Goal: Task Accomplishment & Management: Complete application form

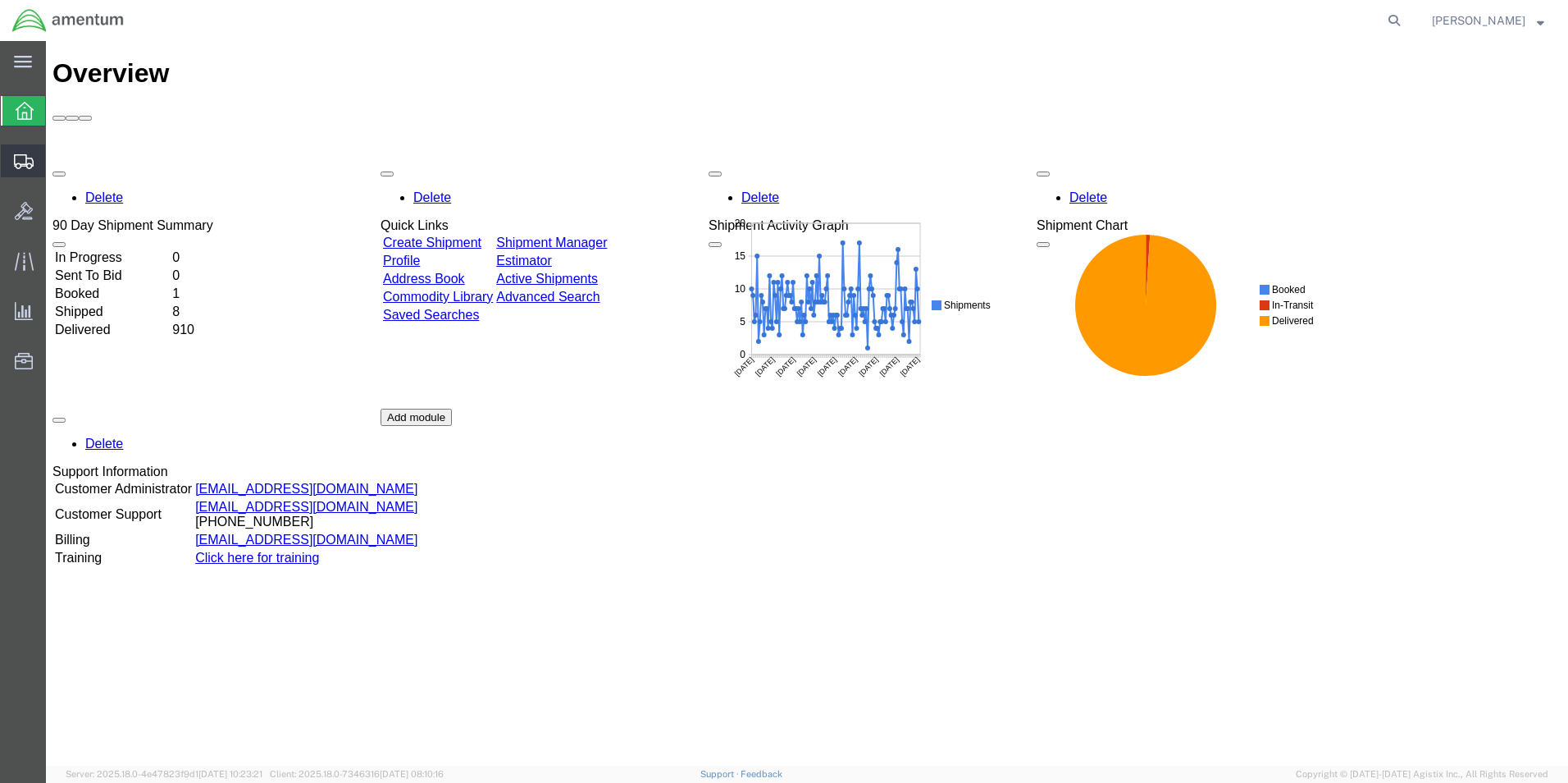
click at [0, 0] on span "Create Shipment" at bounding box center [0, 0] width 0 height 0
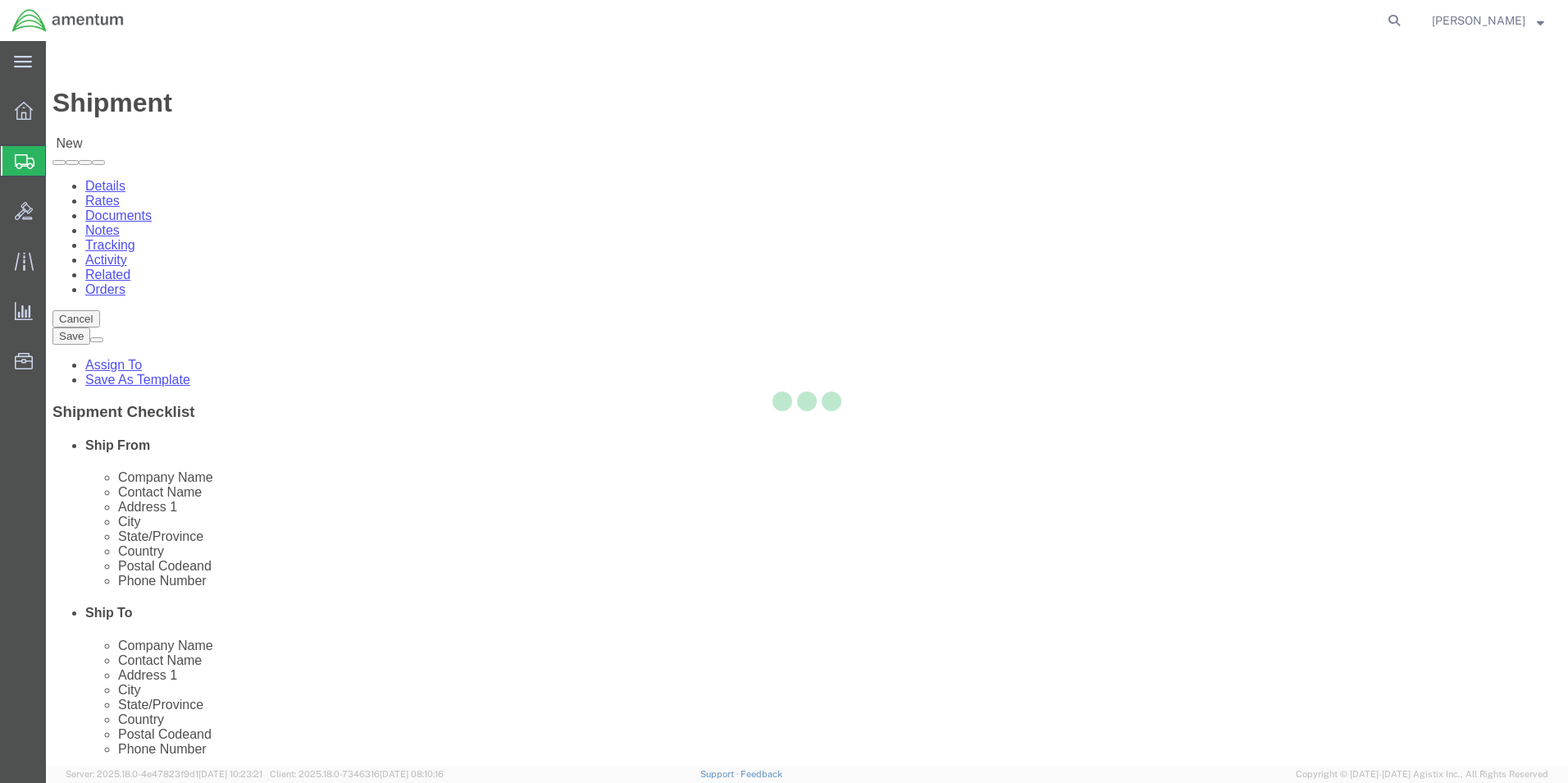
select select
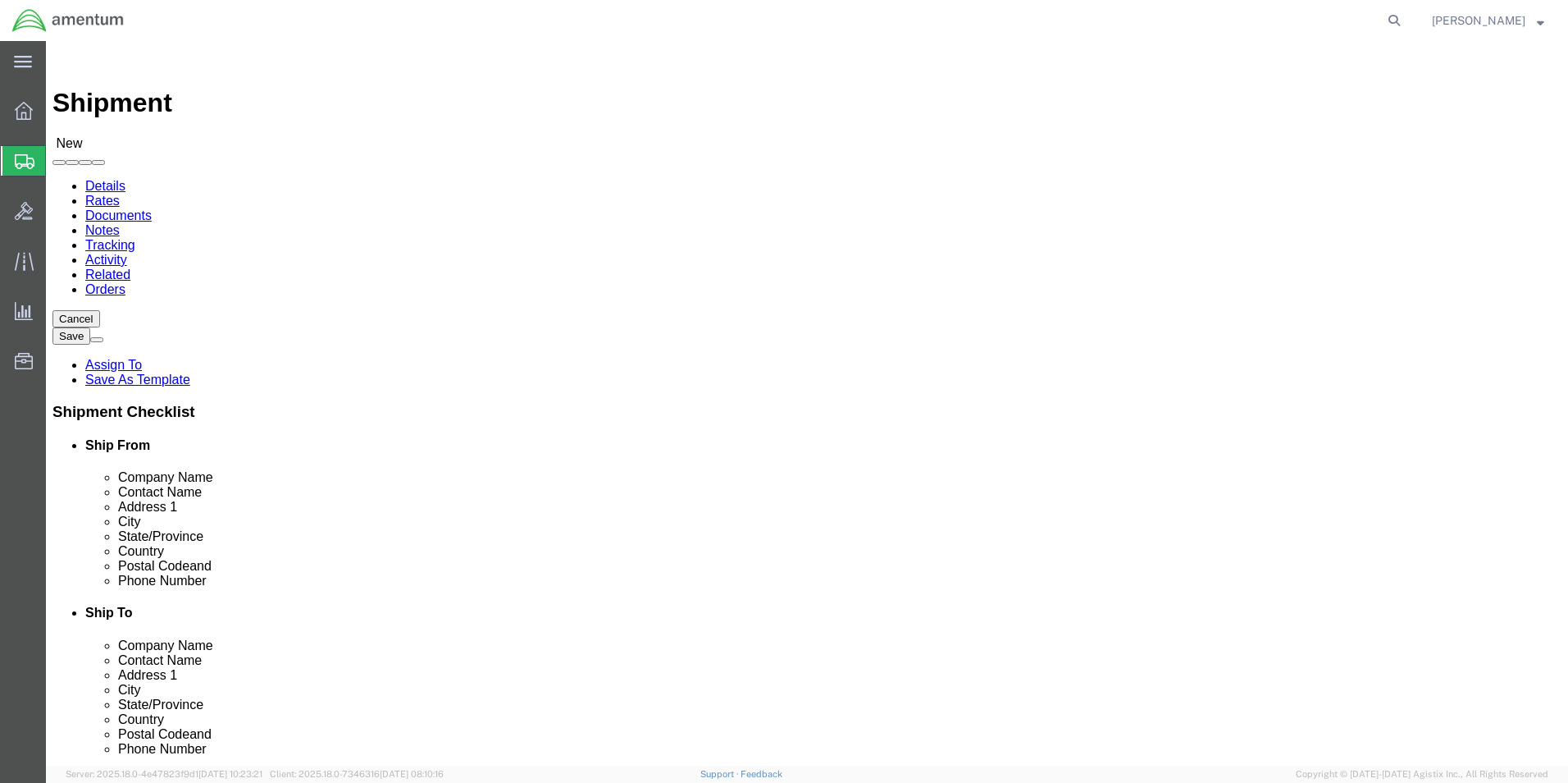
scroll to position [328, 0]
type input "cbp"
select select "49945"
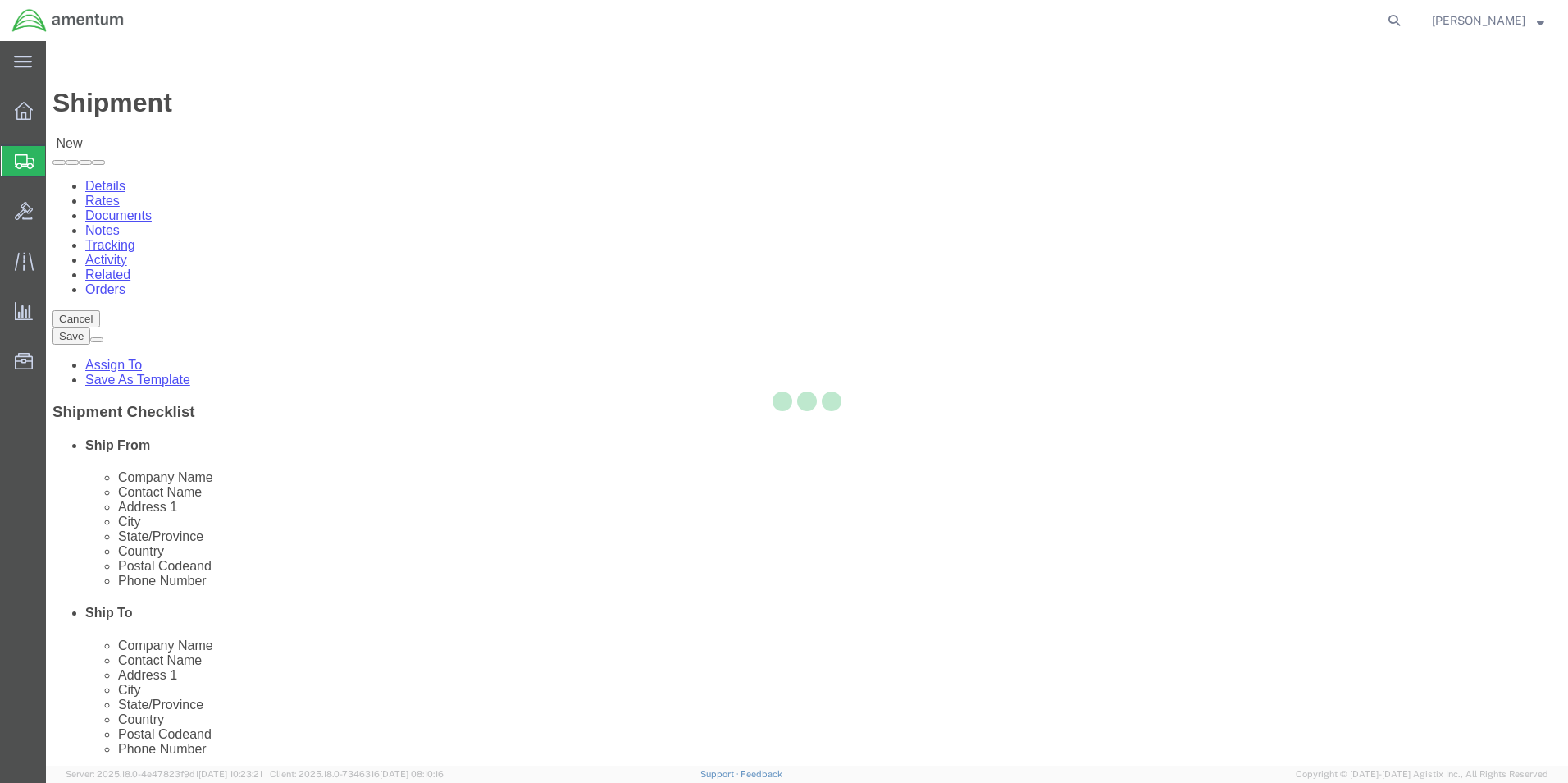
select select "[GEOGRAPHIC_DATA]"
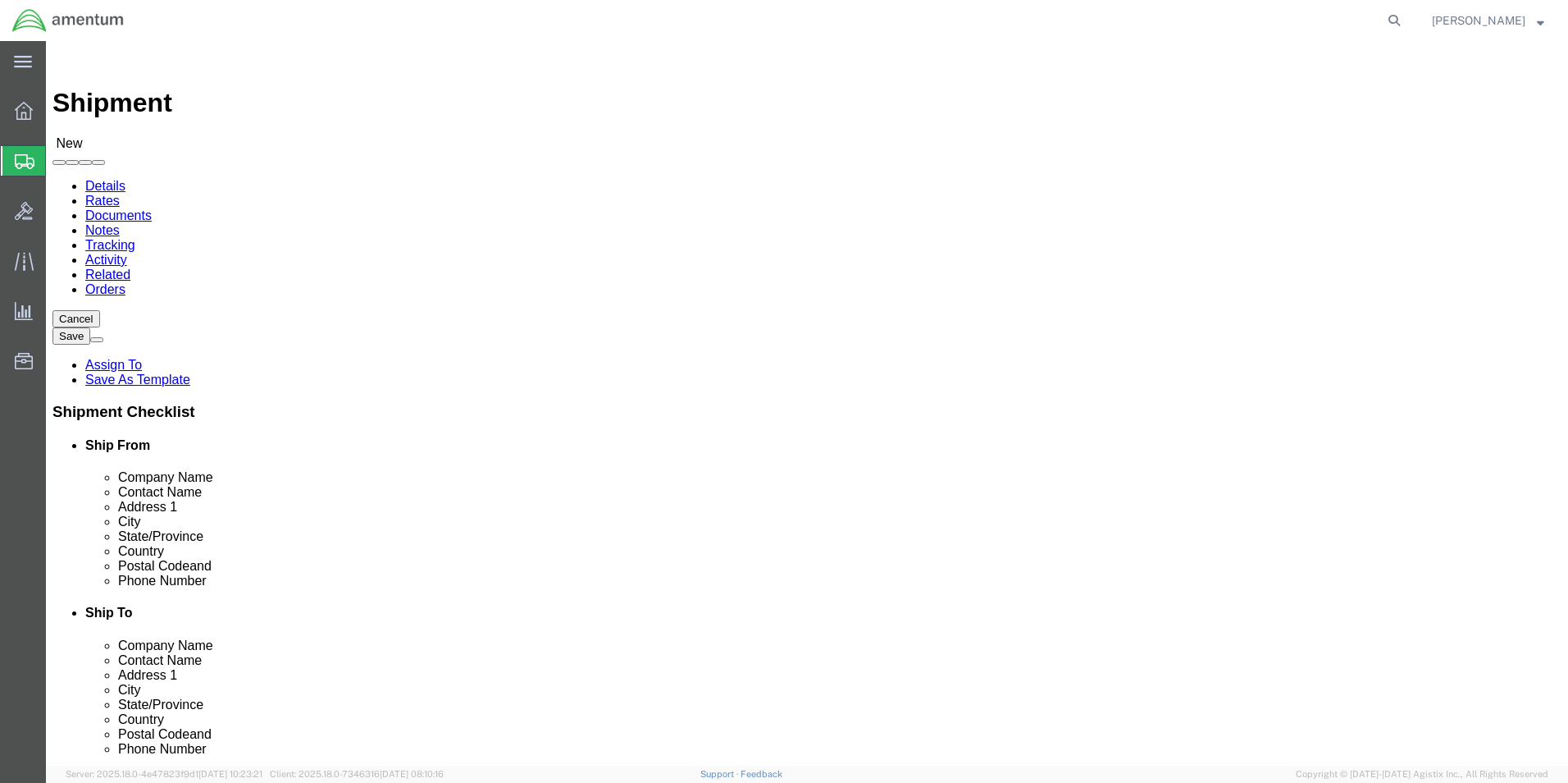
type input "cbp"
select select "49917"
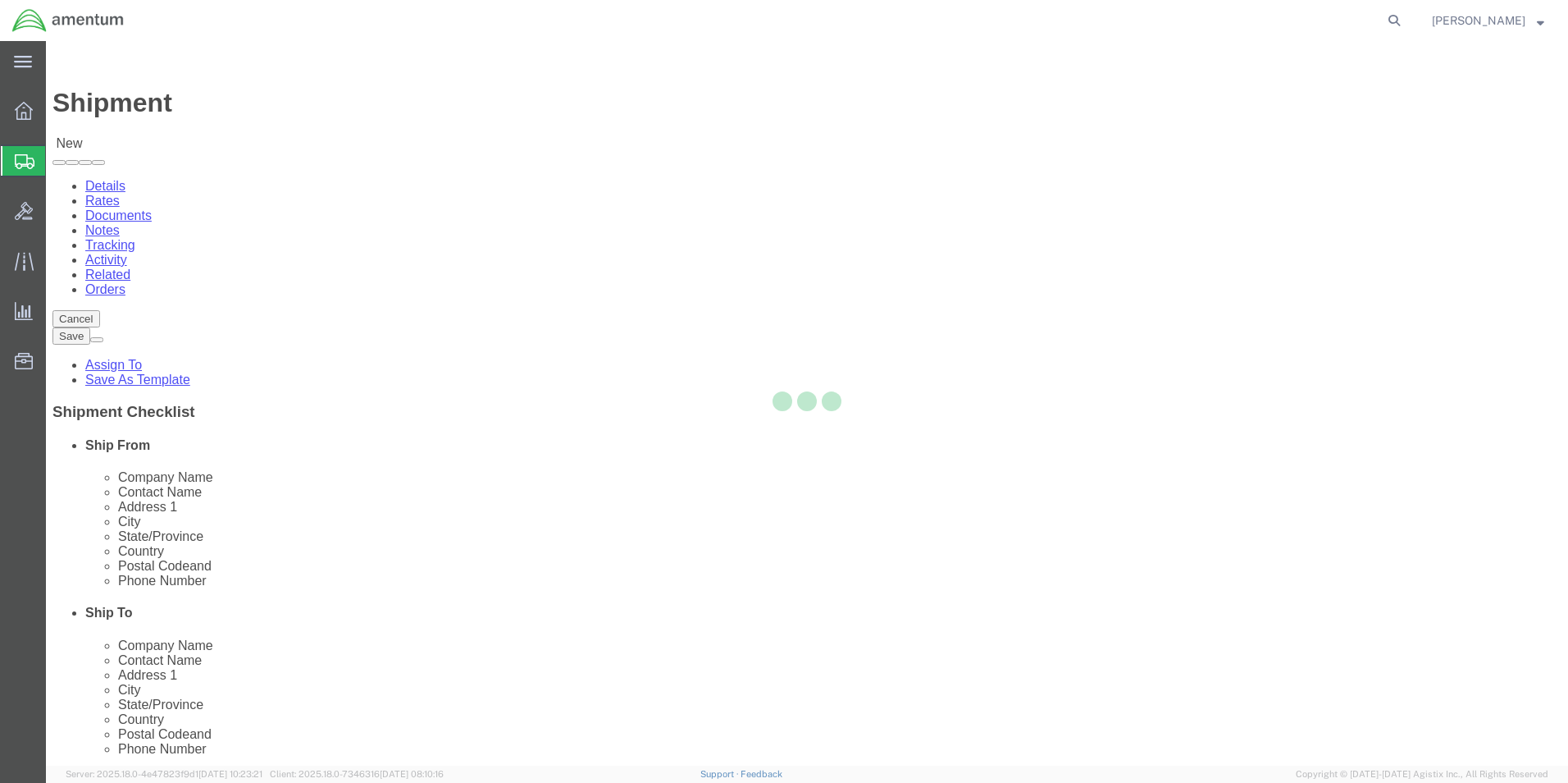
select select "FL"
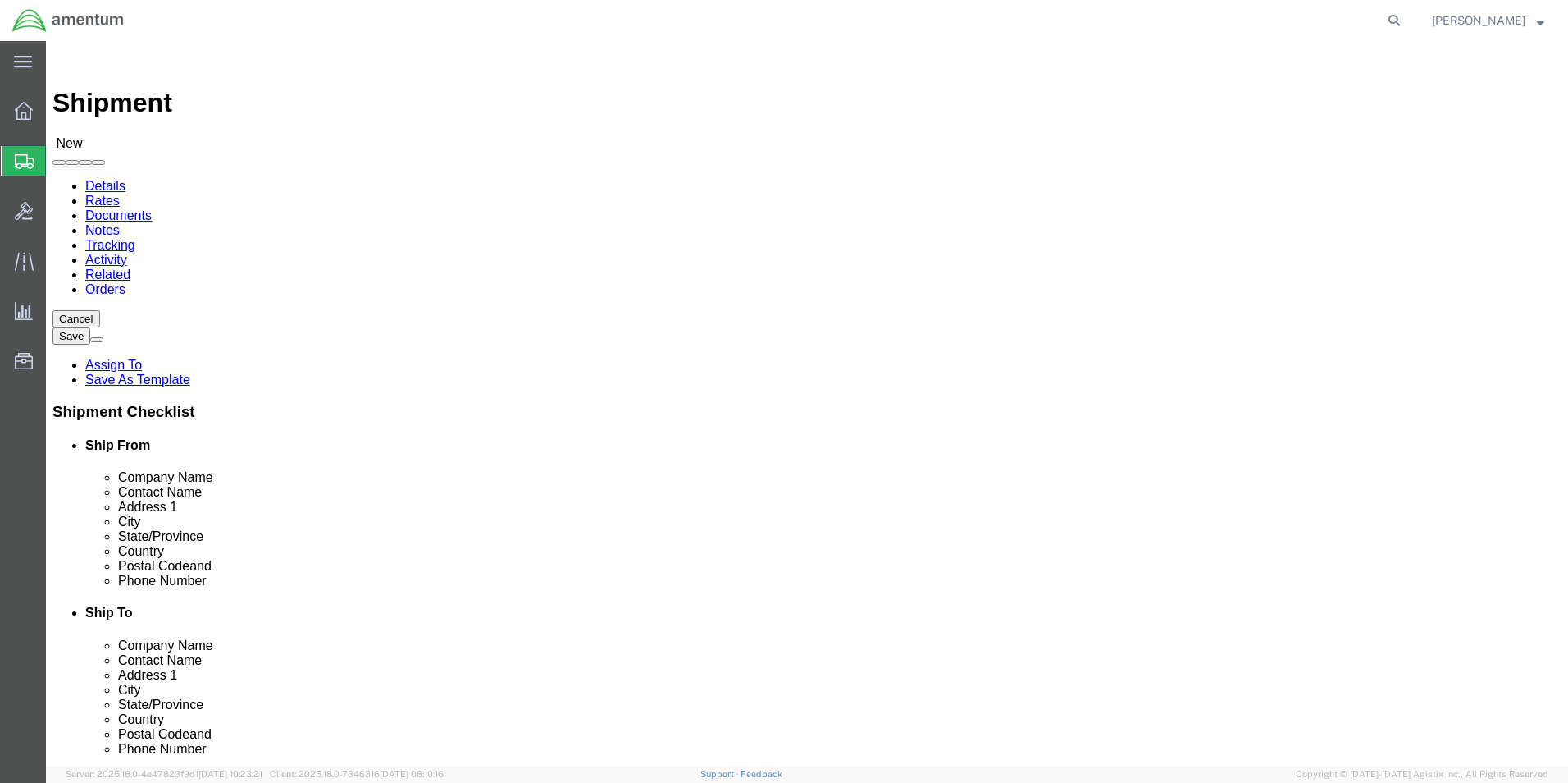
click input "text"
type input "[PERSON_NAME]"
click input "text"
click div "Address 2"
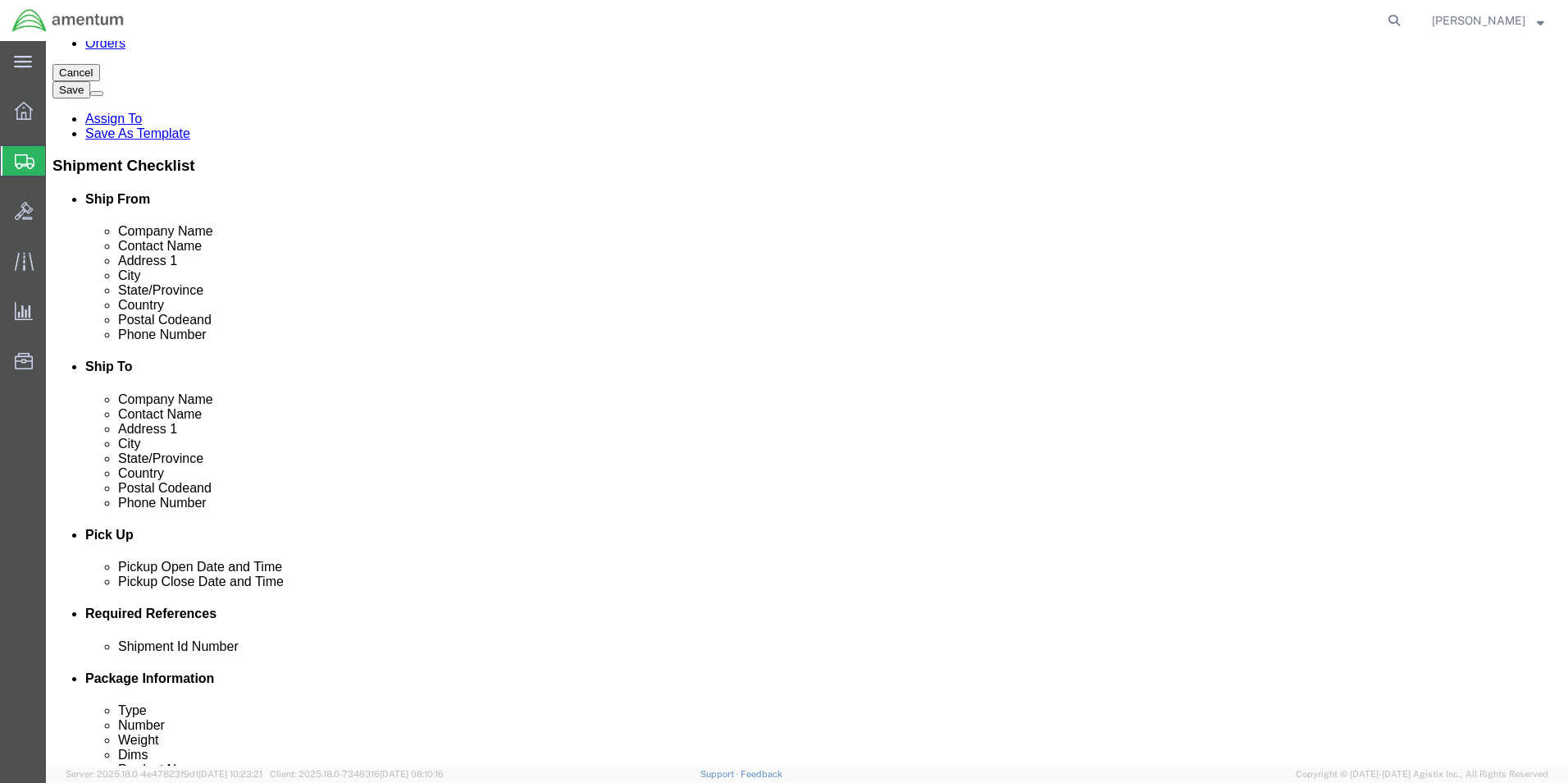
click div "[DATE] 10:00 AM"
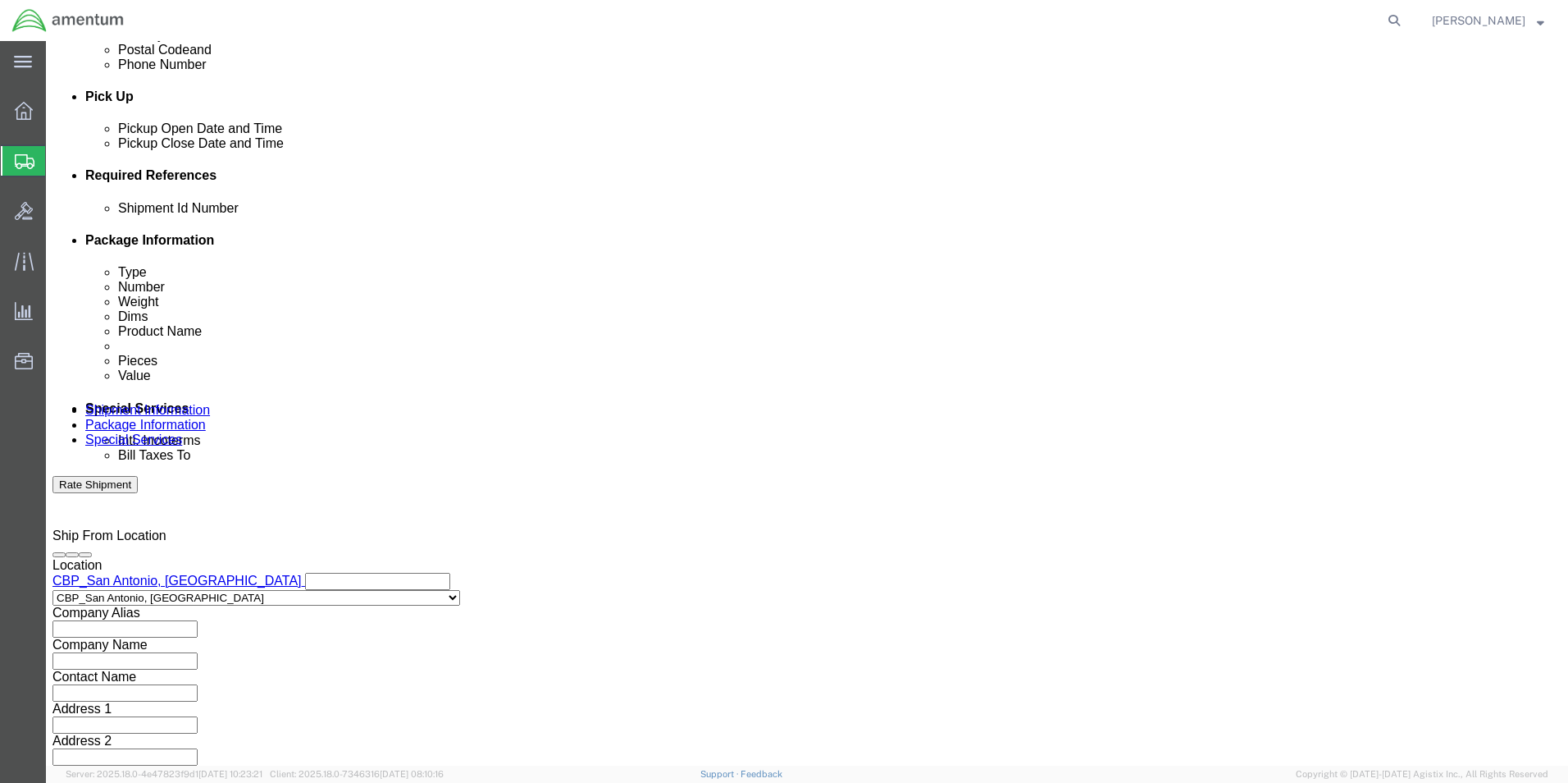
click input "4:00 AM"
type input "4:00 pm"
click button "Apply"
click button "Add reference"
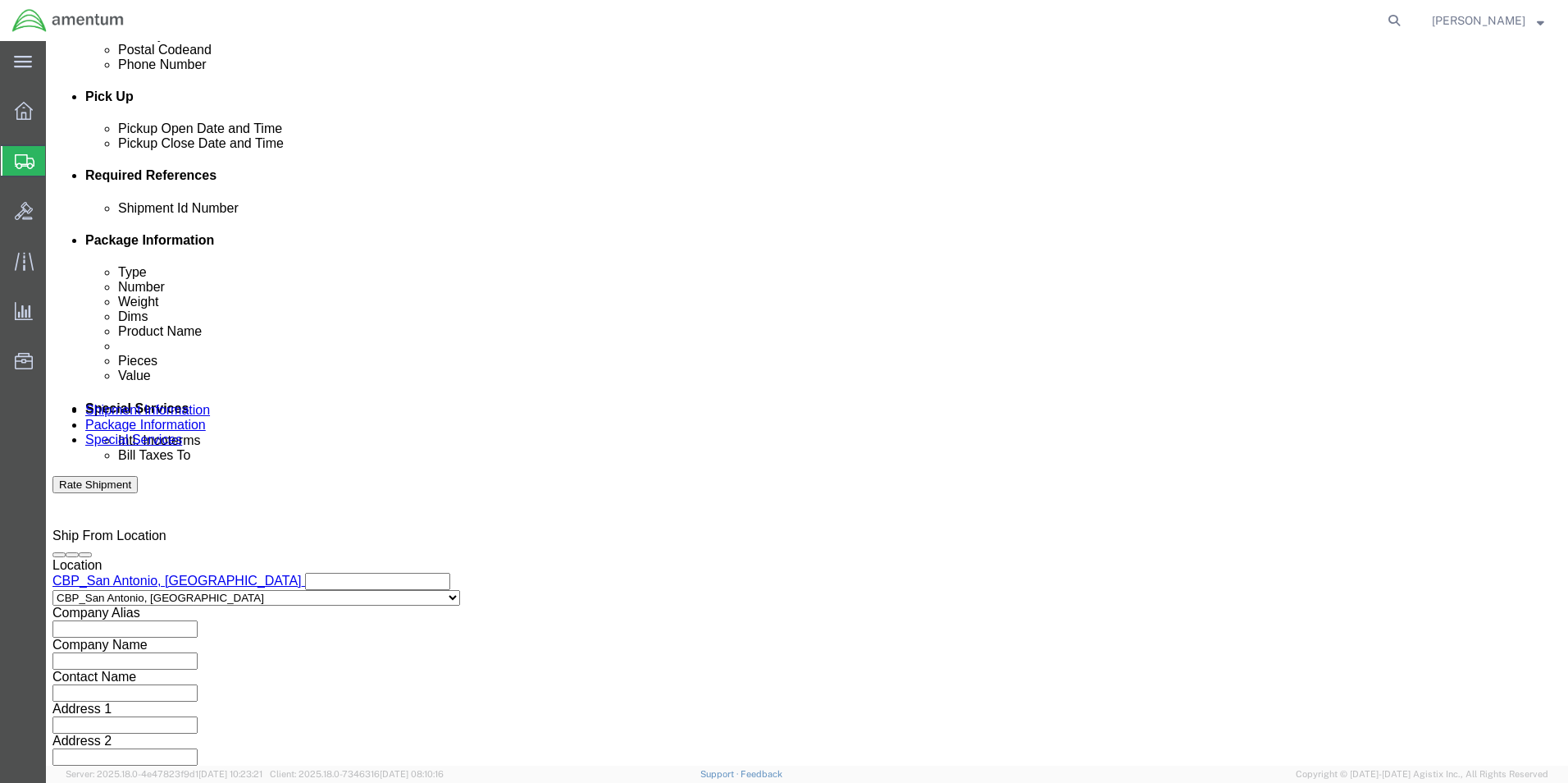
click button "Add reference"
click select "Select Account Type Activity ID Airline Appointment Number ASN Batch Request # …"
select select "CUSTREF"
click select "Select Account Type Activity ID Airline Appointment Number ASN Batch Request # …"
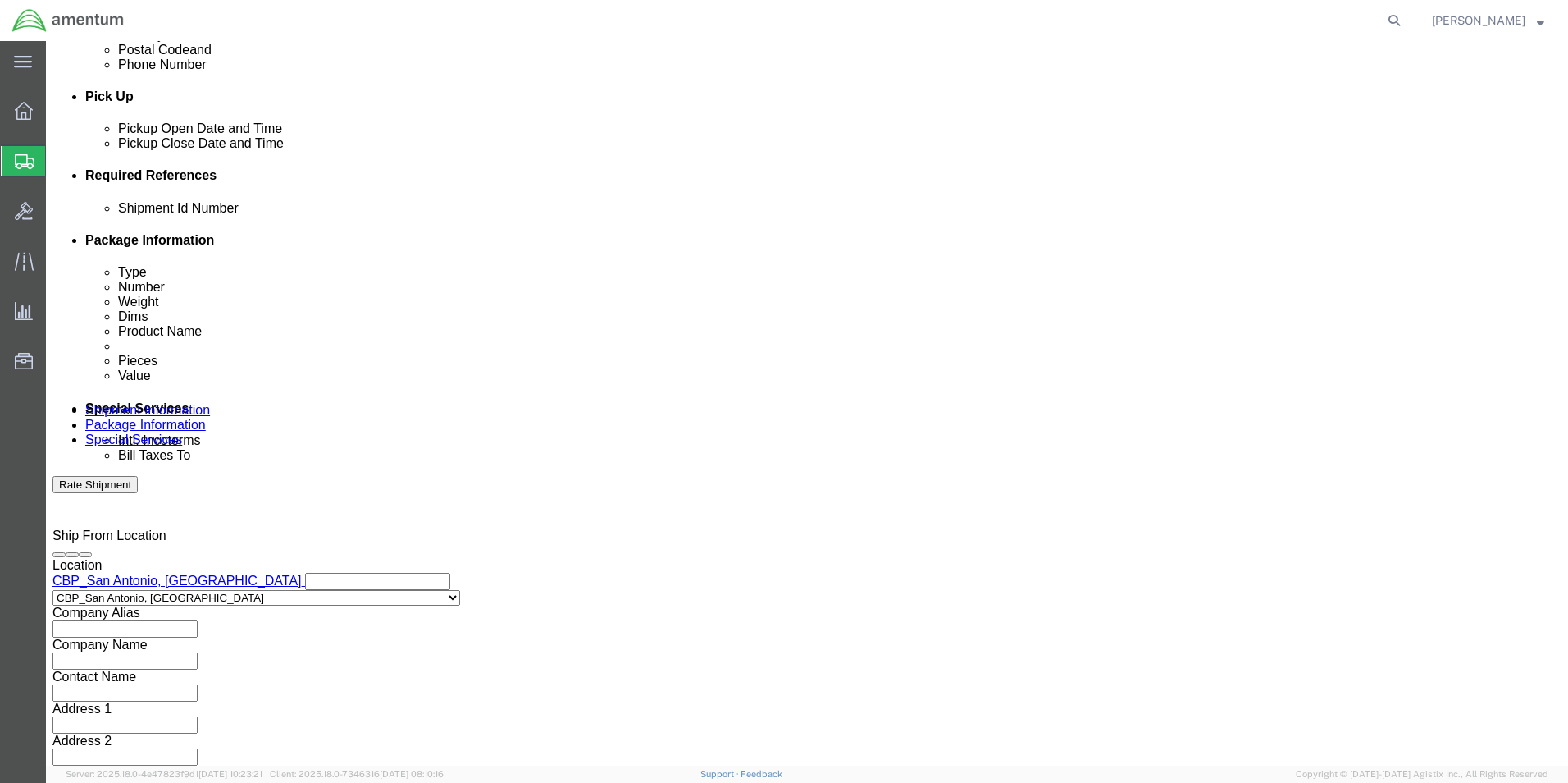
select select "DEPT"
click select "Select Account Type Activity ID Airline Appointment Number ASN Batch Request # …"
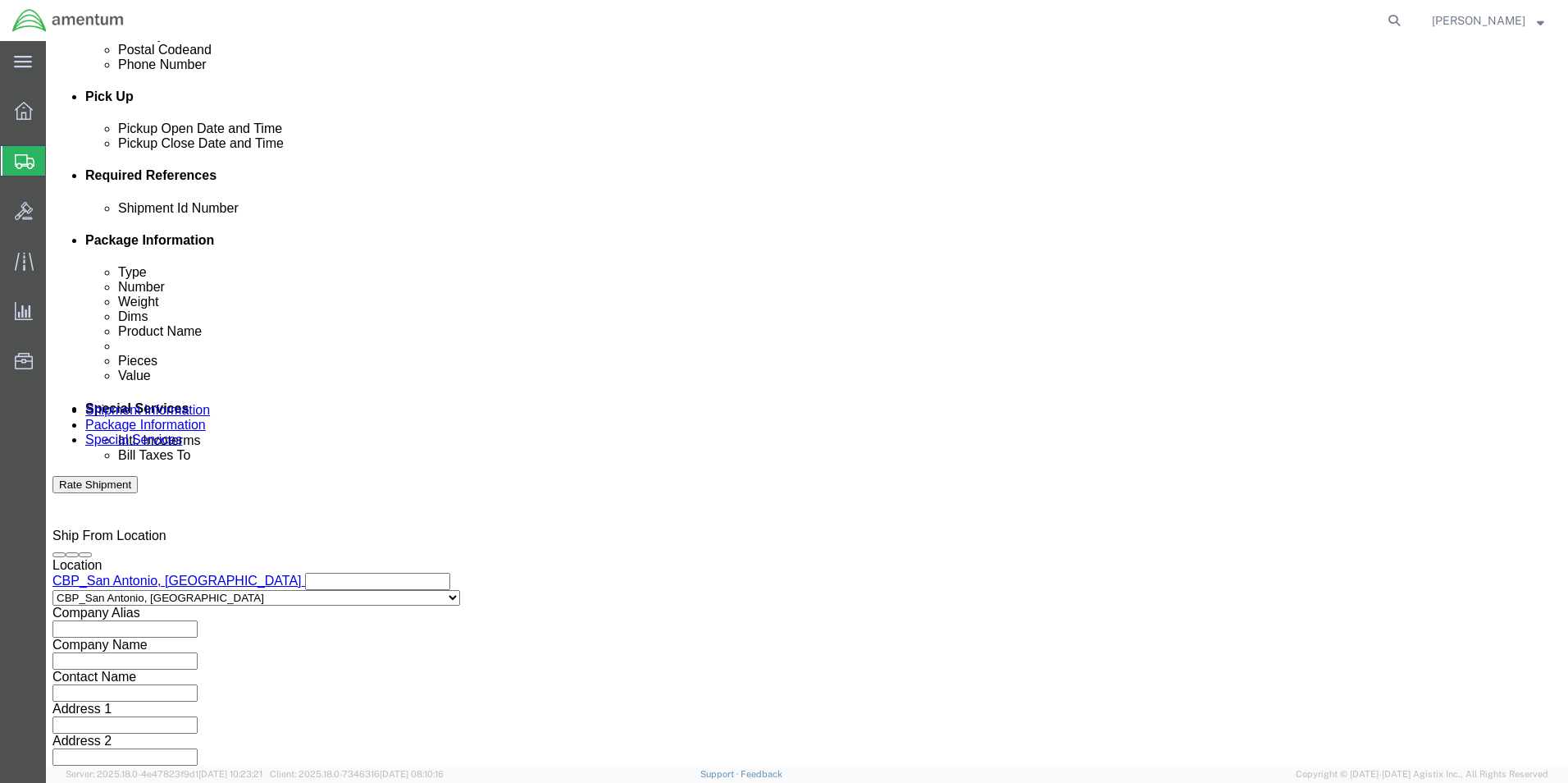
select select "PROJNUM"
click select "Select Account Type Activity ID Airline Appointment Number ASN Batch Request # …"
click input "text"
type input "6118.03.03.2219.000.WST.0000"
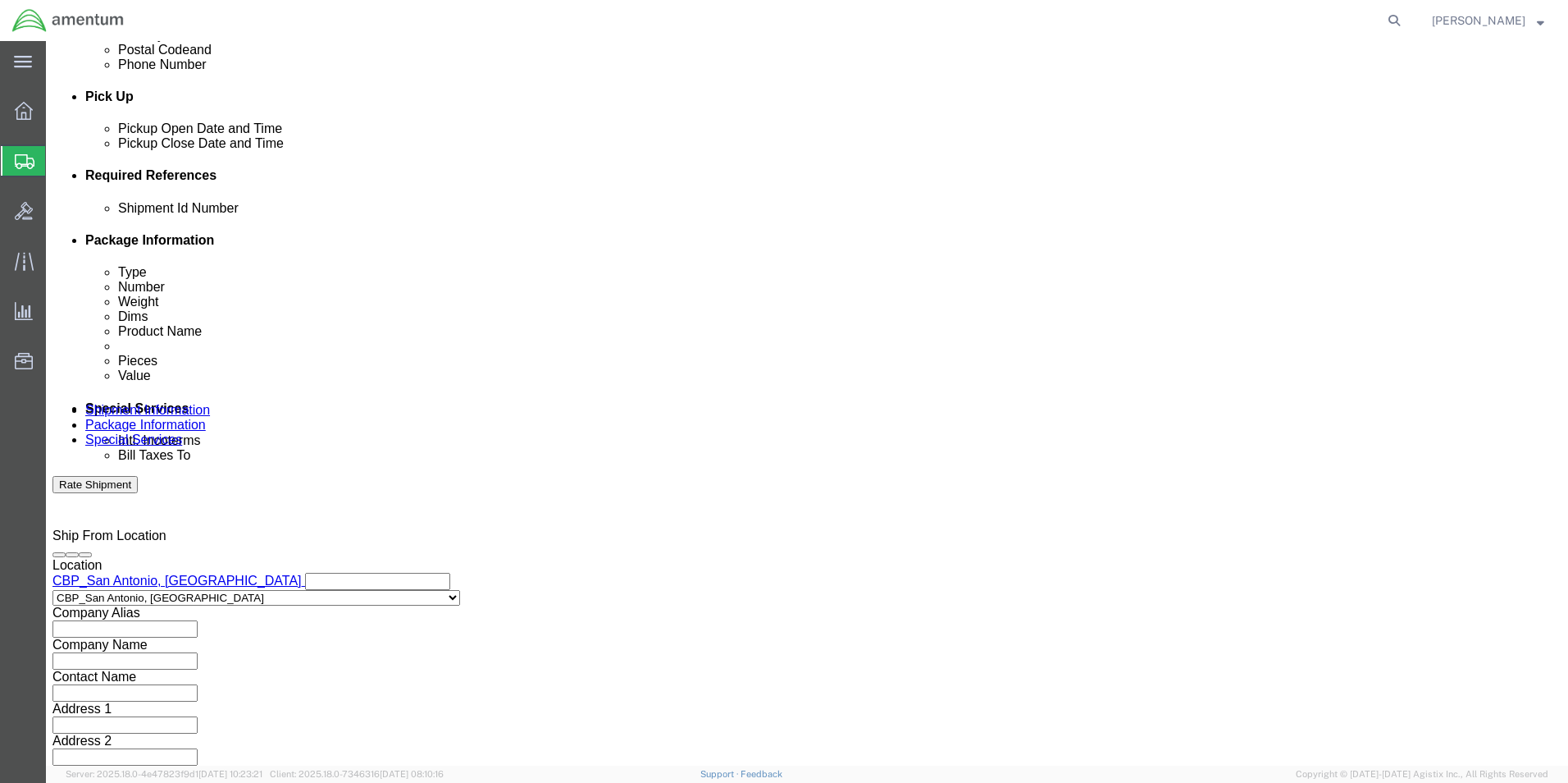
click input "text"
type input "CBP"
click select "Select Air Less than Truckload Multi-Leg Ocean Freight Rail Small Parcel Truckl…"
select select "SMAL"
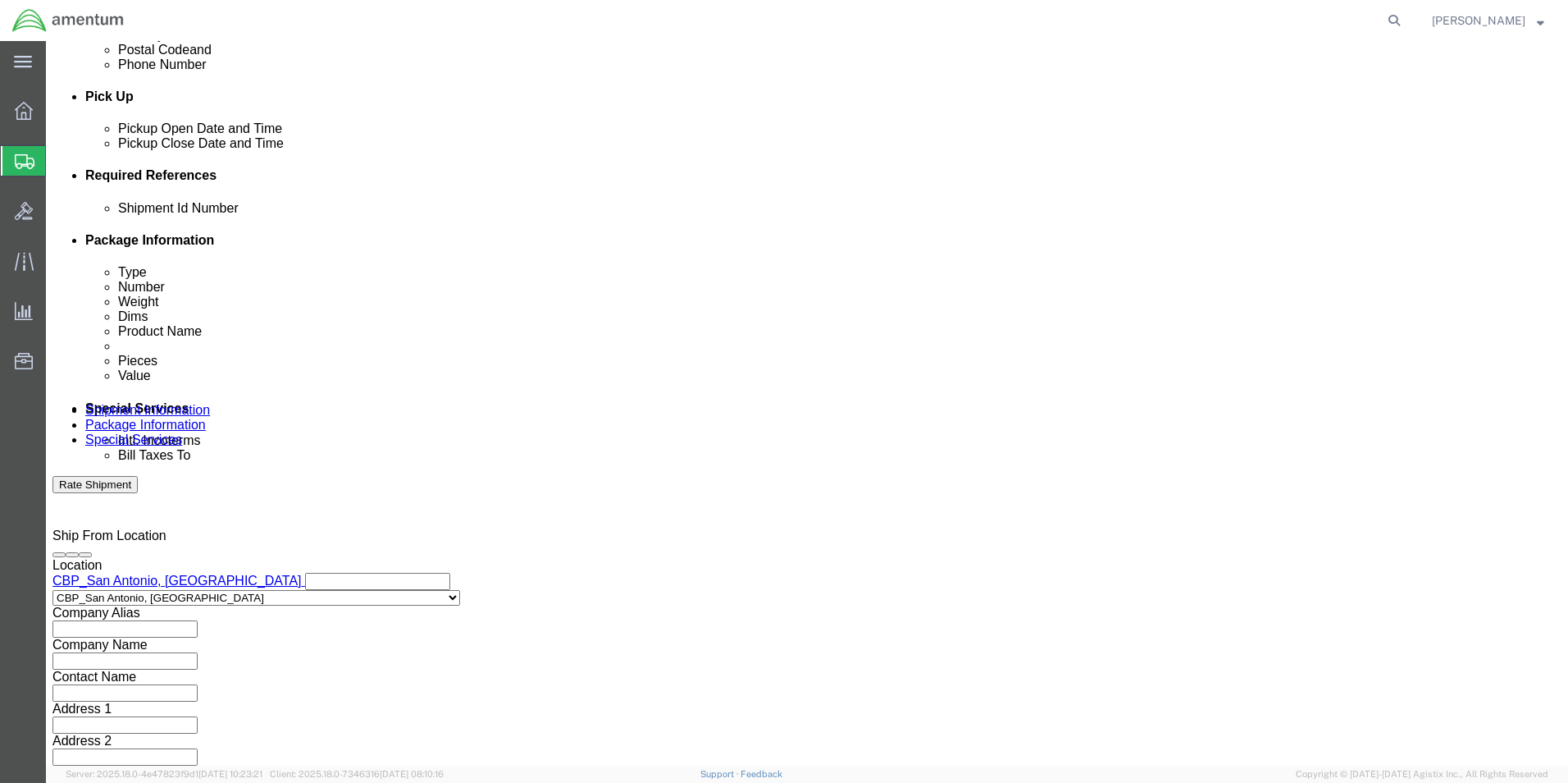
click select "Select Air Less than Truckload Multi-Leg Ocean Freight Rail Small Parcel Truckl…"
click div "Leg 1 Mode Select Air Less than Truckload Multi-Leg Ocean Freight Rail Small Pa…"
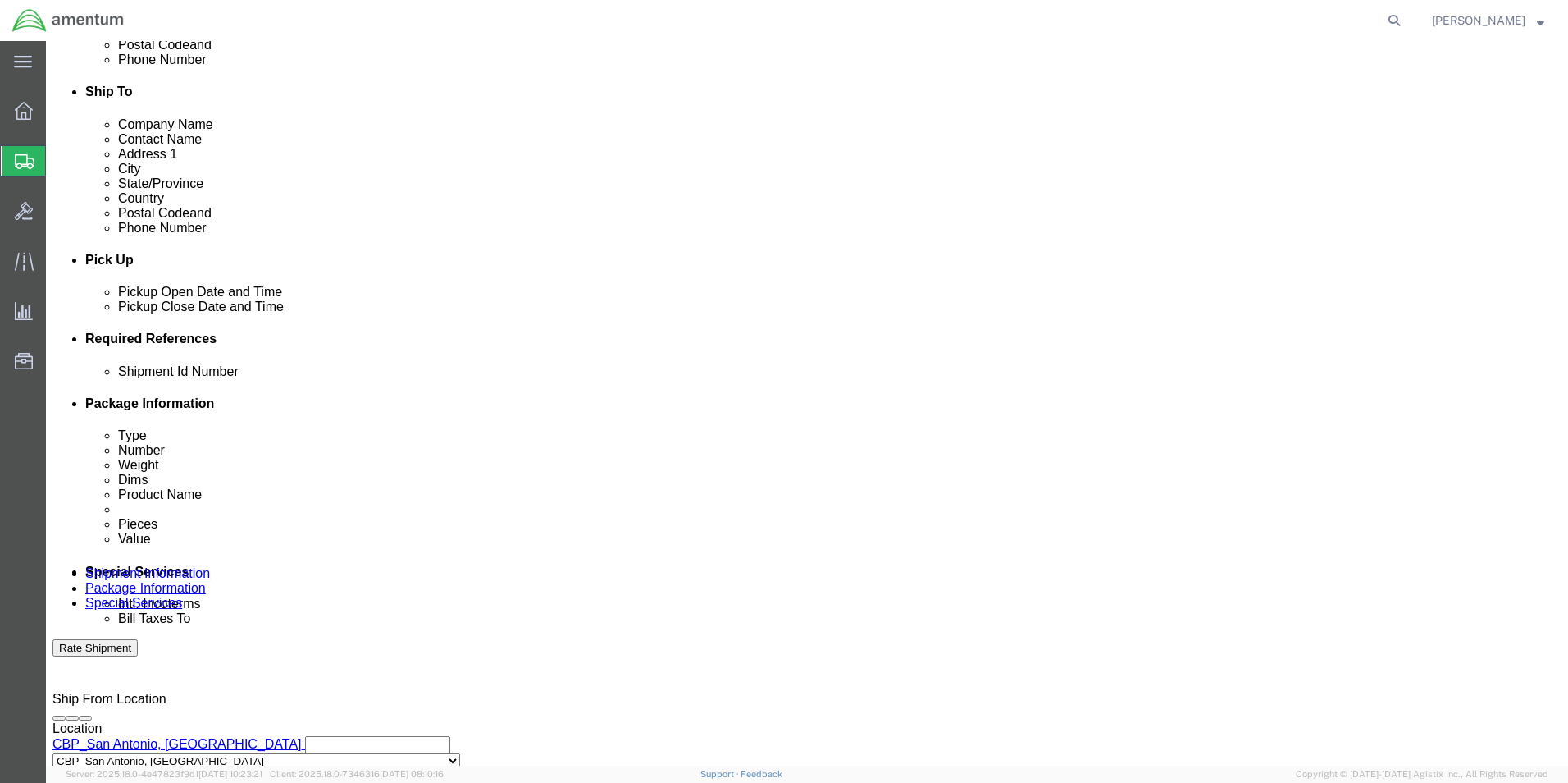
scroll to position [520, 0]
click input "text"
click input "USAGE"
paste input "328187"
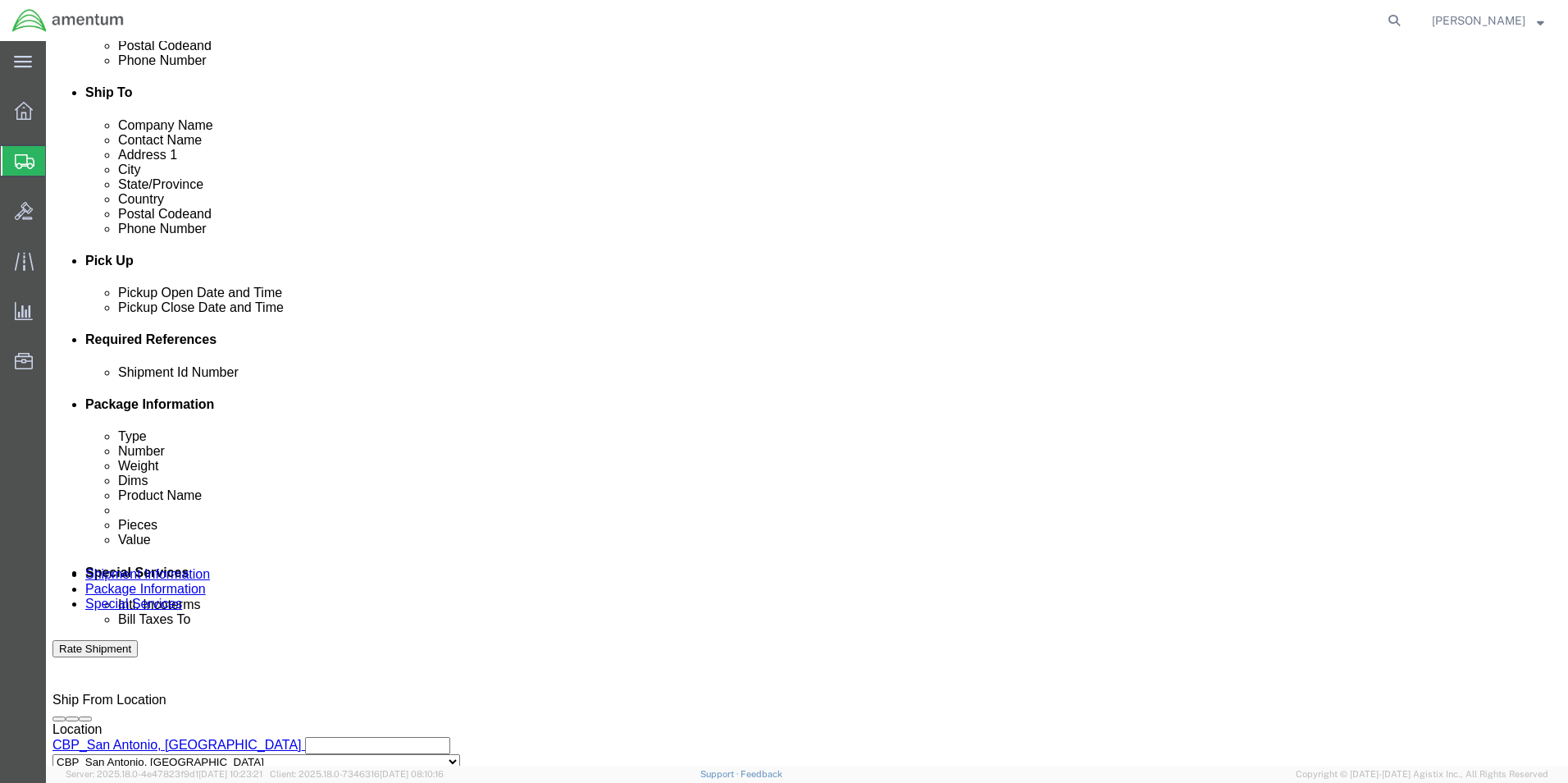
type input "USAGE 328187"
click input "text"
paste input "328187"
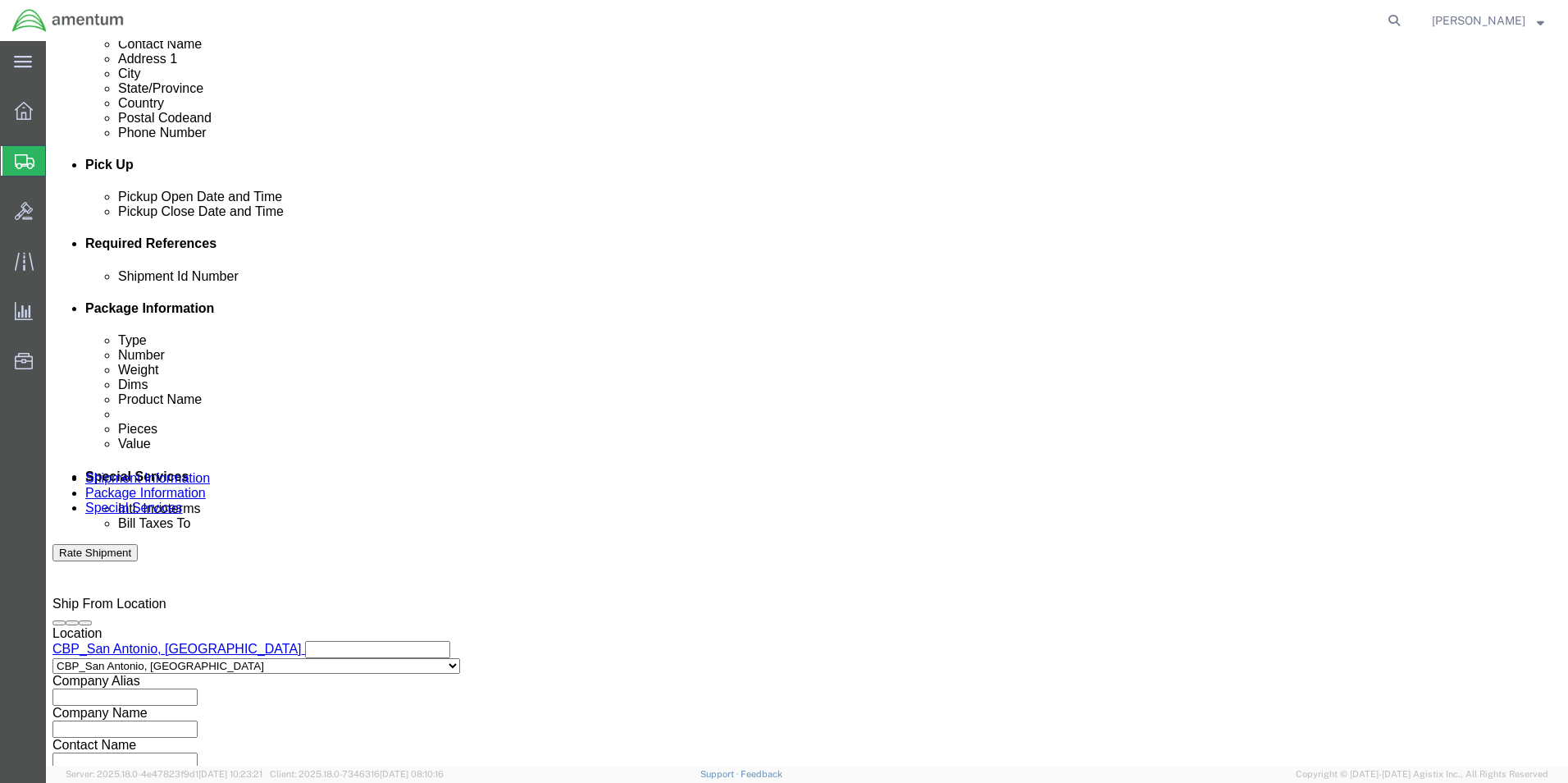
scroll to position [684, 0]
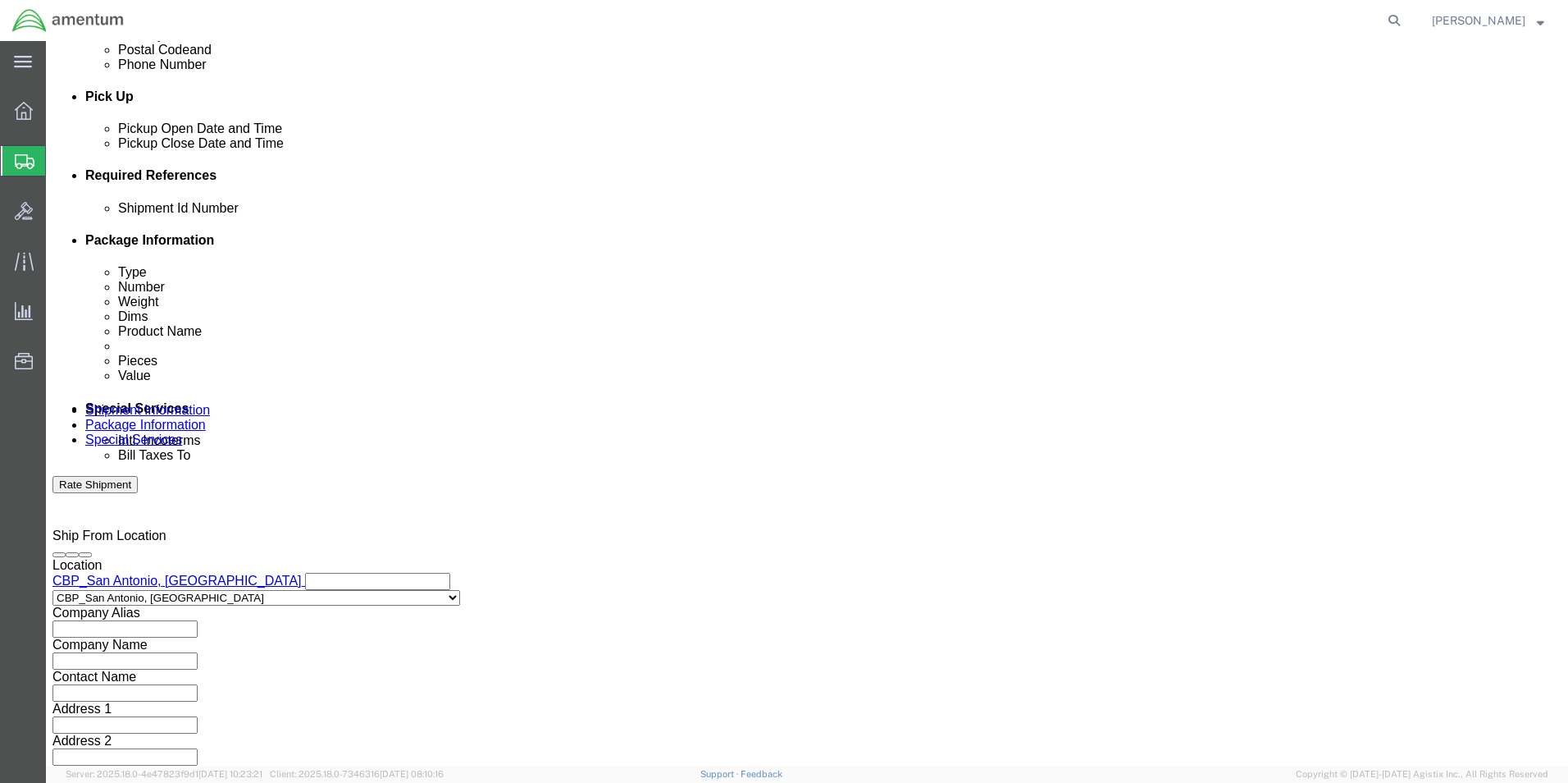
type input "USAGE 328187"
click button "Continue"
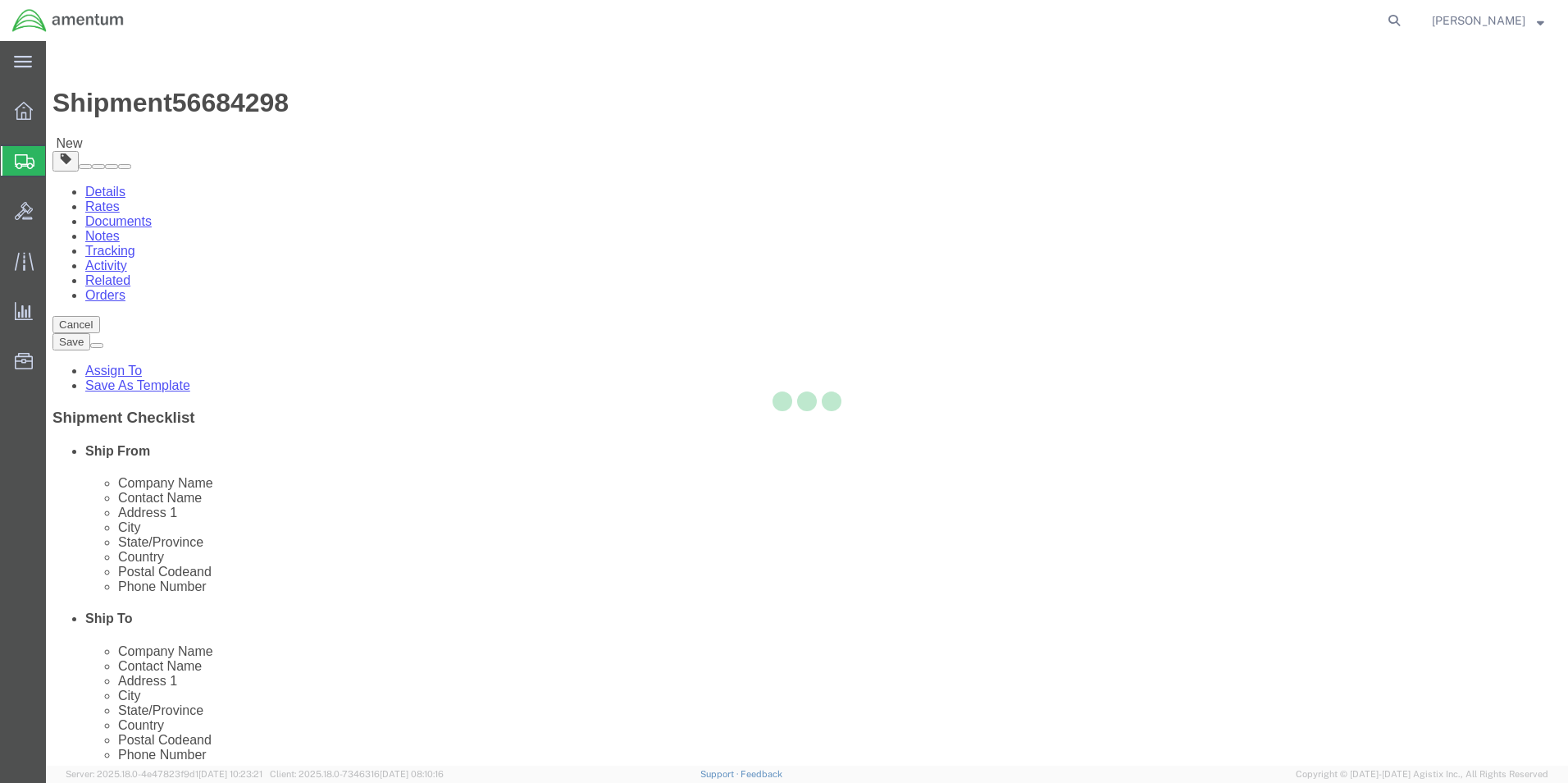
select select "YRPK"
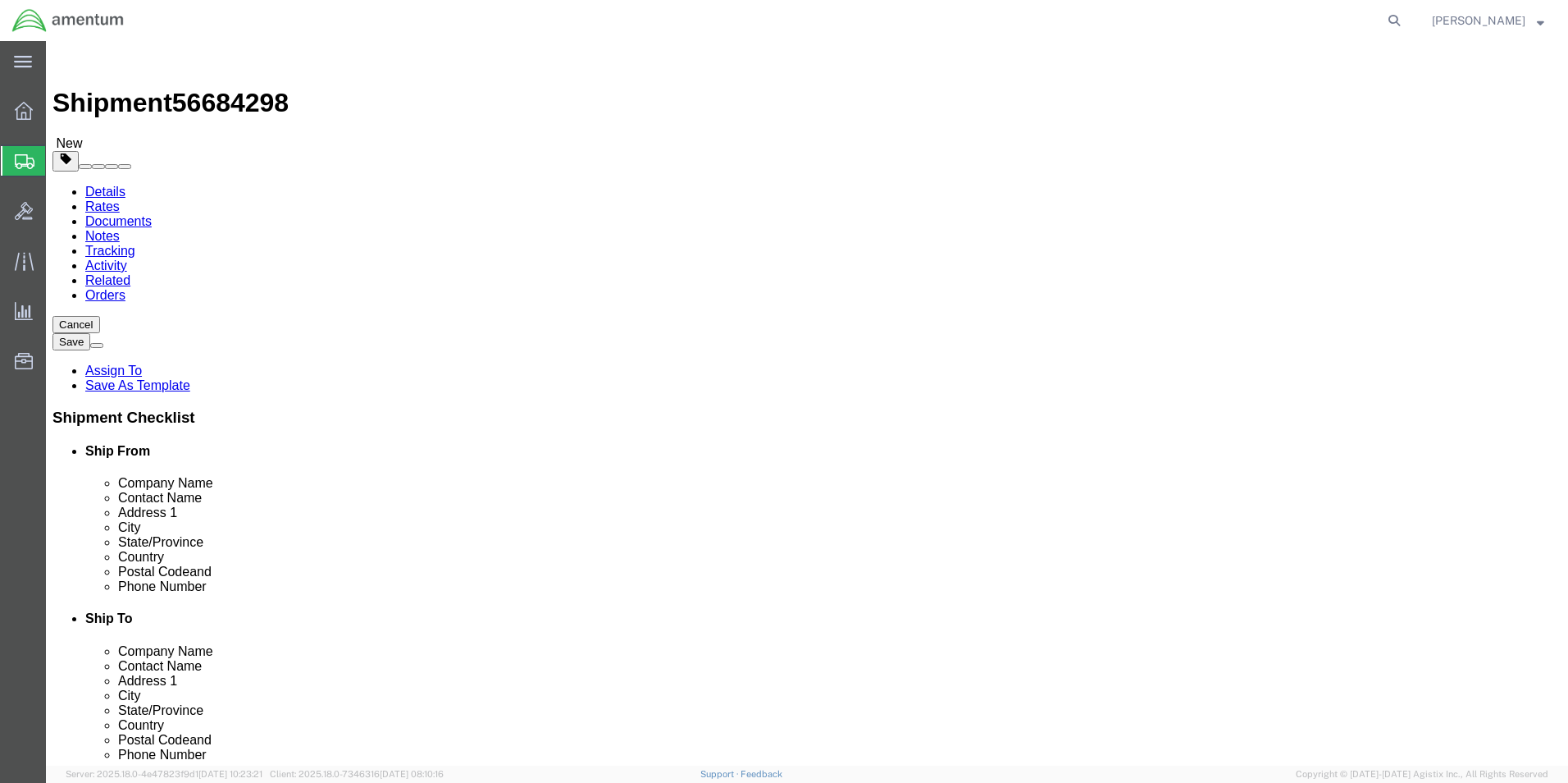
click input "text"
type input "16"
click div "Package Content # 1 x Package Type Select Bale(s) Basket(s) Bolt(s) Bottle(s) B…"
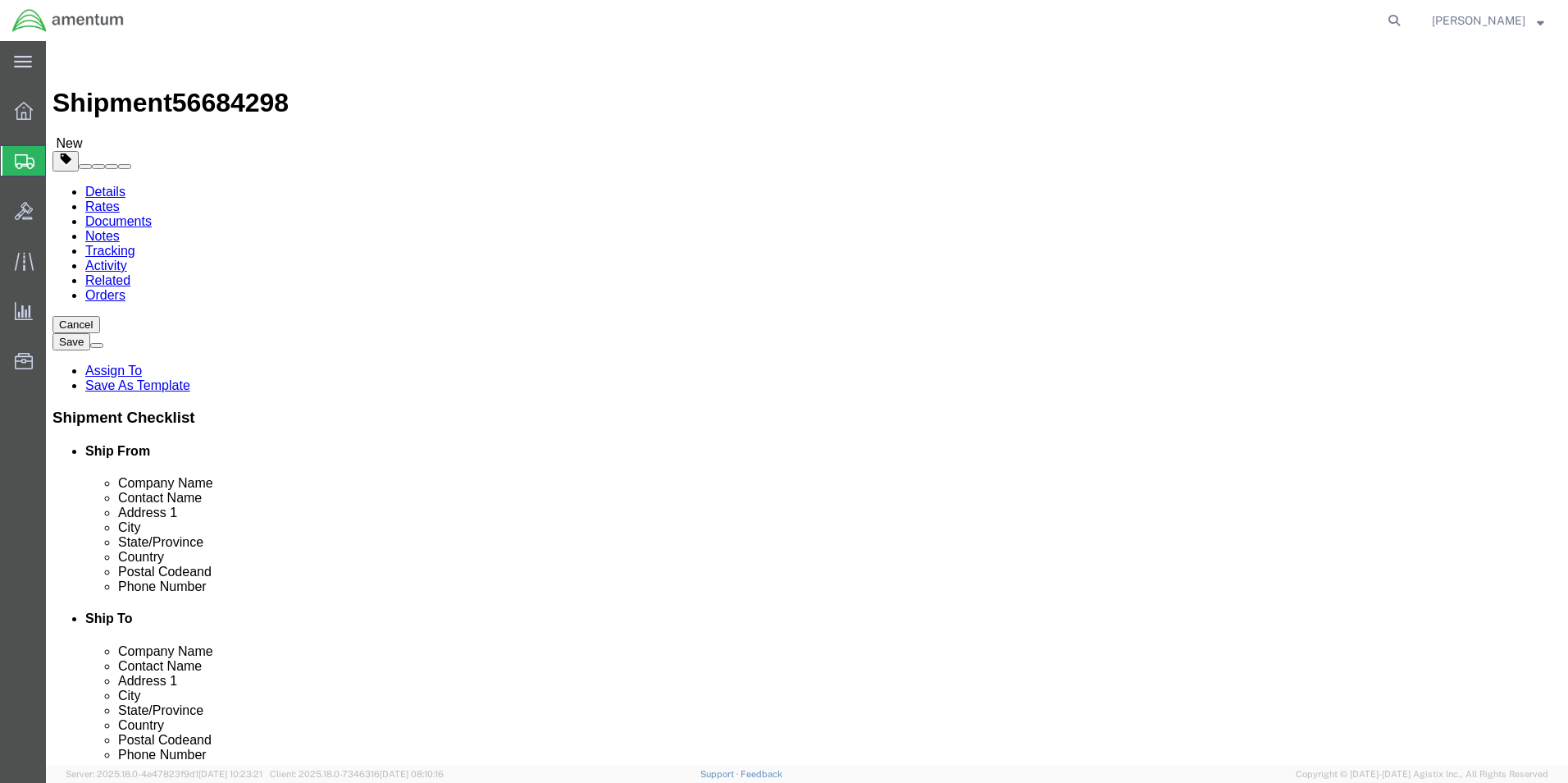
drag, startPoint x: 266, startPoint y: 374, endPoint x: 153, endPoint y: 397, distance: 115.3
click div "Package Type Select Bale(s) Basket(s) Bolt(s) Bottle(s) Buckets Bulk Bundle(s) …"
type input "11.0"
click link "Add Content"
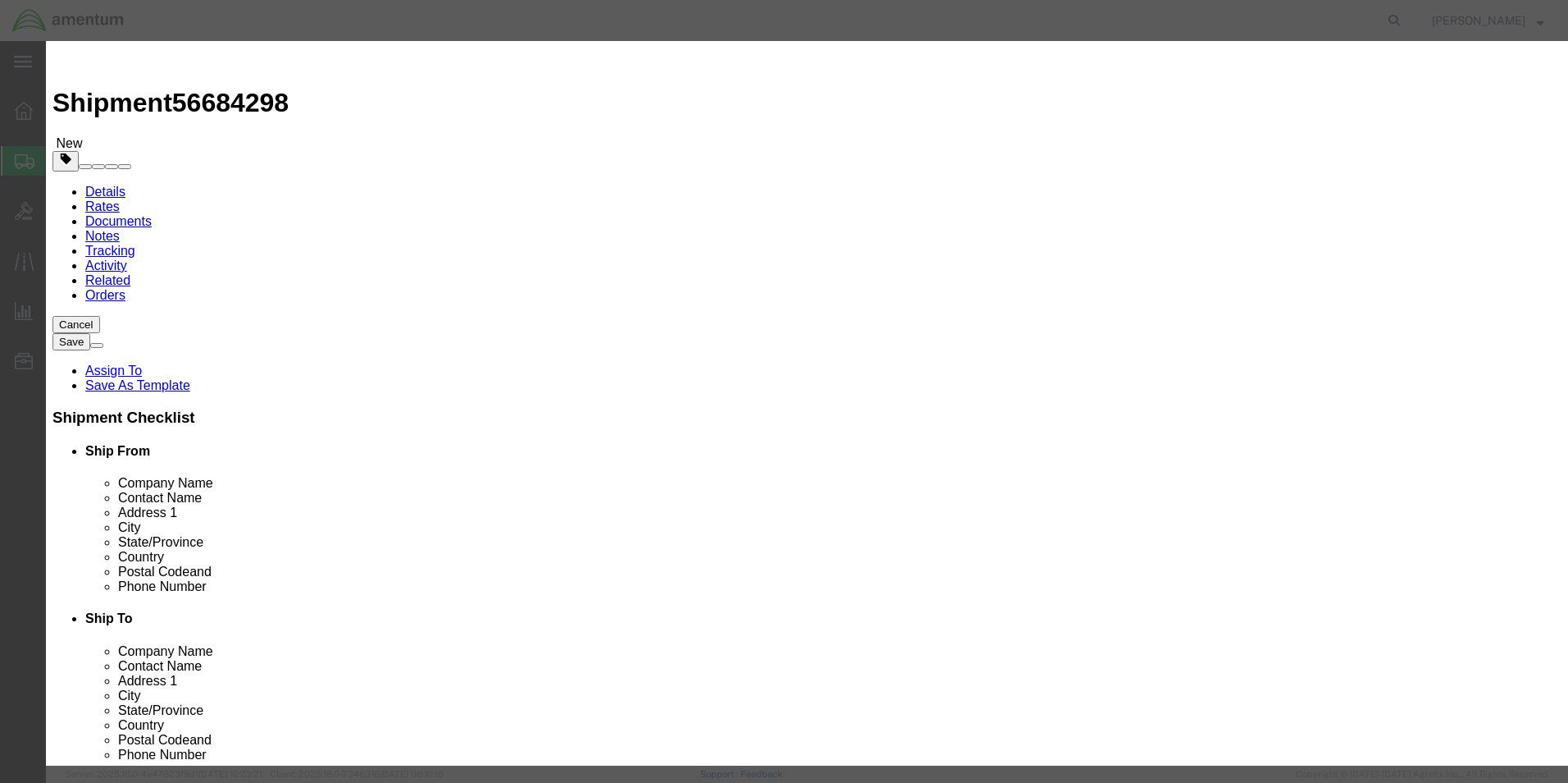
click input "text"
type input "nvgs SN: 680329, PN: 245084-051T"
drag, startPoint x: 504, startPoint y: 151, endPoint x: 431, endPoint y: 149, distance: 73.0
click div "Pieces 0 Select Bag Barrels 100Board Feet Bottle Box Blister Pack Carats Can Ca…"
type input "1"
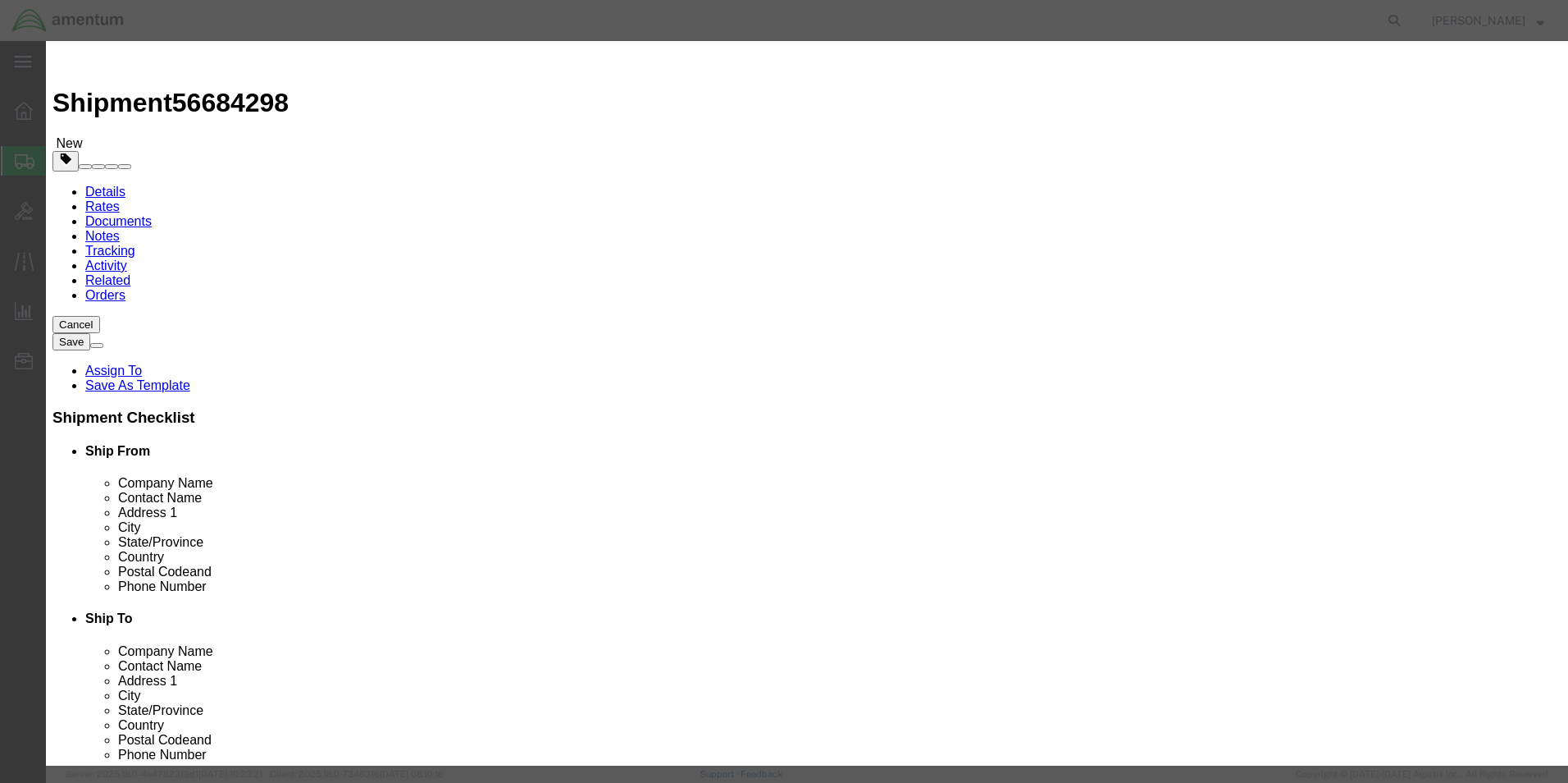
click input "text"
type input "1500.00"
click button "Save & Close"
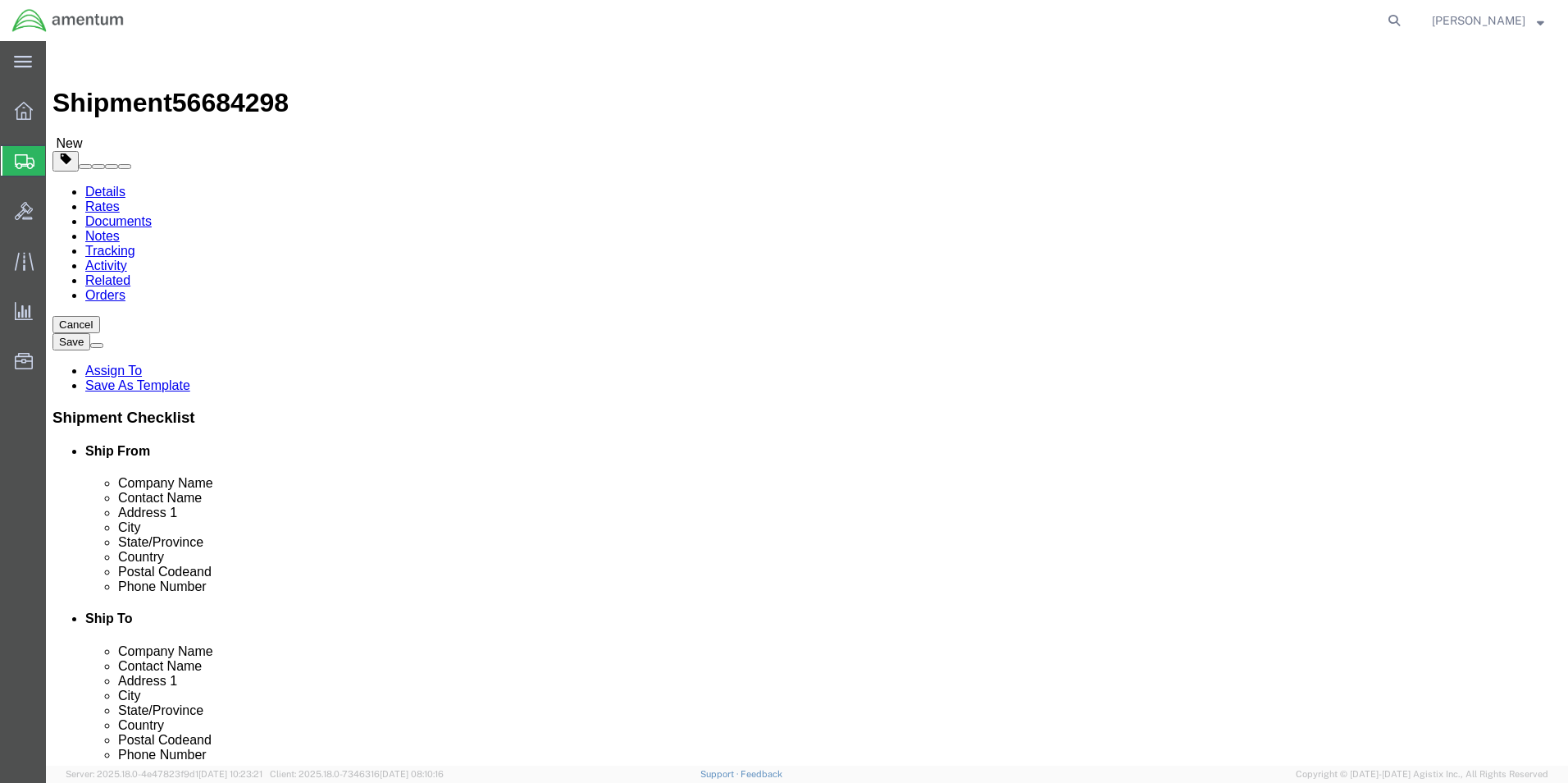
click link "Add Content"
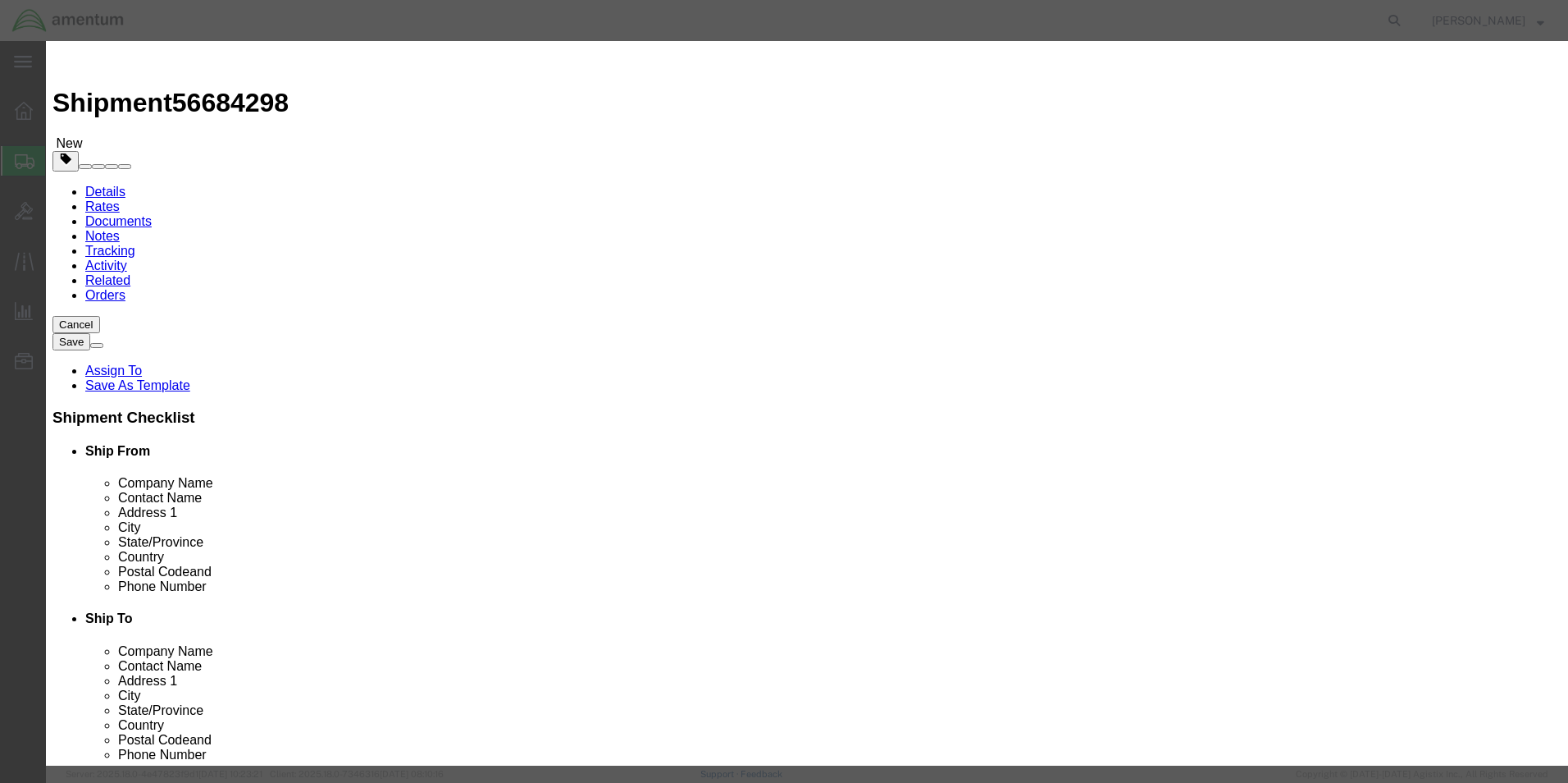
click input "text"
type input "NVG SN:"
click button "Close"
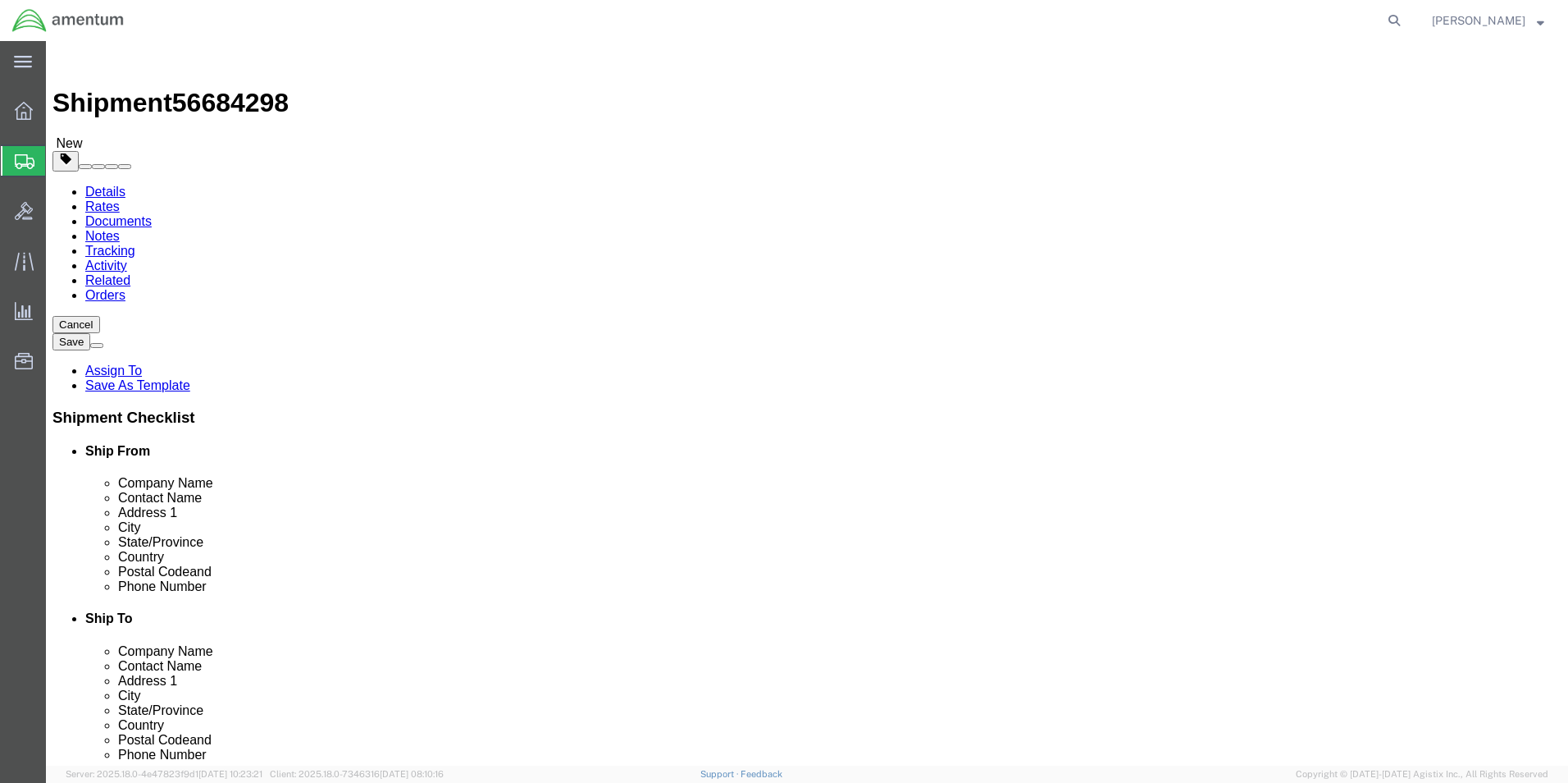
click div "Pieces: 1.00 Each Total value: 1500.00 USD"
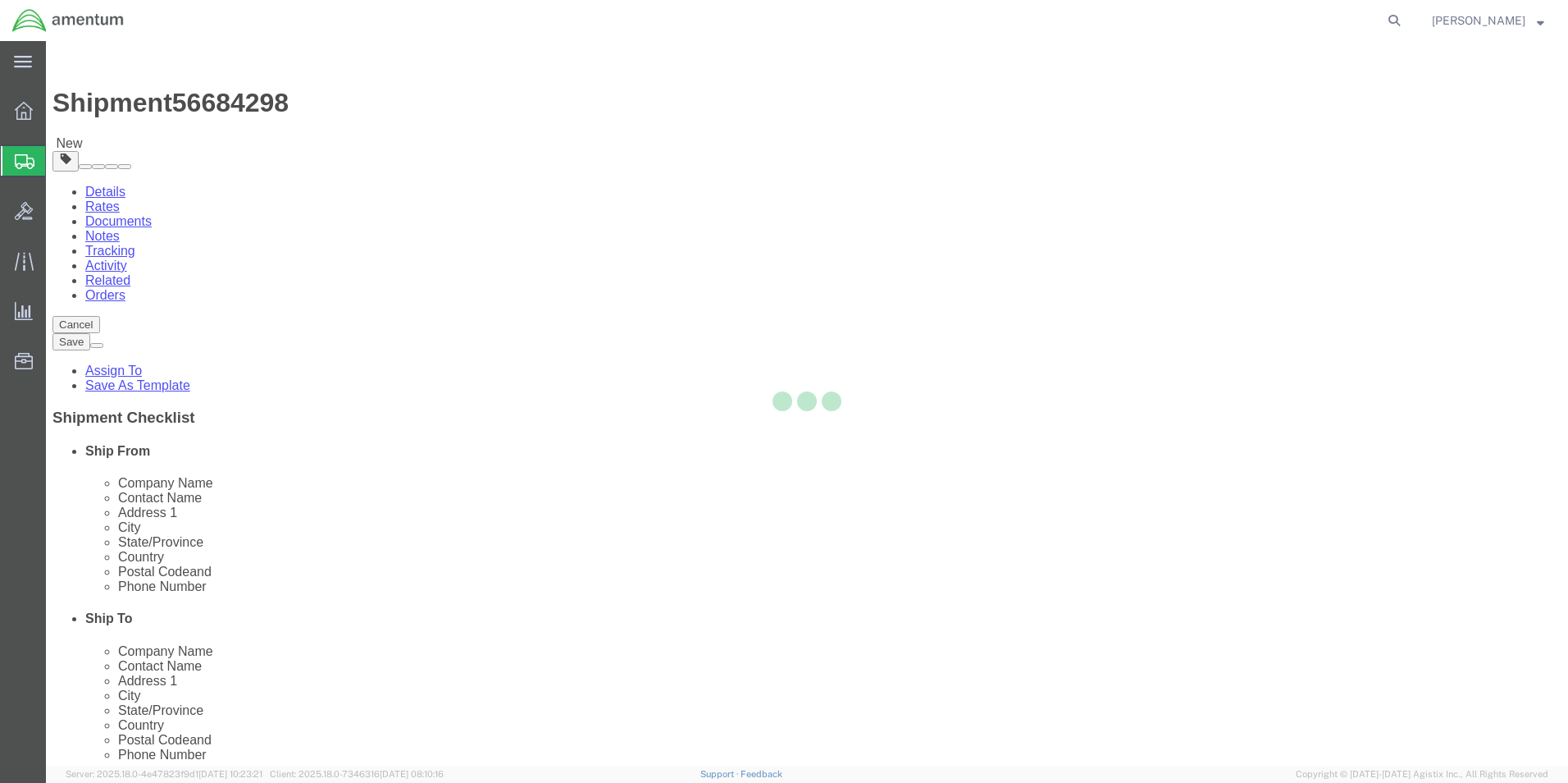
click at [273, 514] on div at bounding box center [807, 403] width 1522 height 725
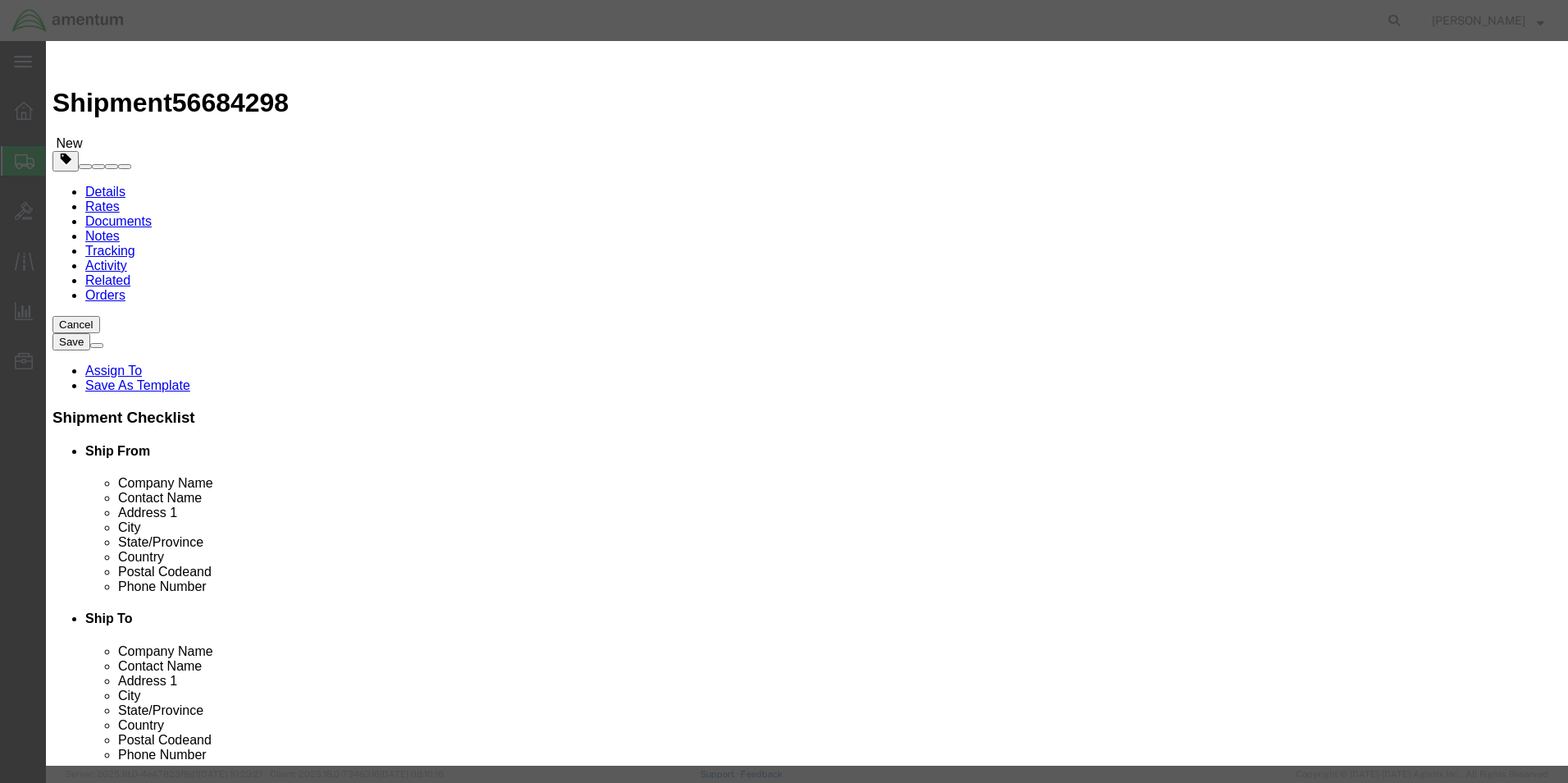
click input "nvgs SN: 680329, PN: 245084-051T"
click button "Close"
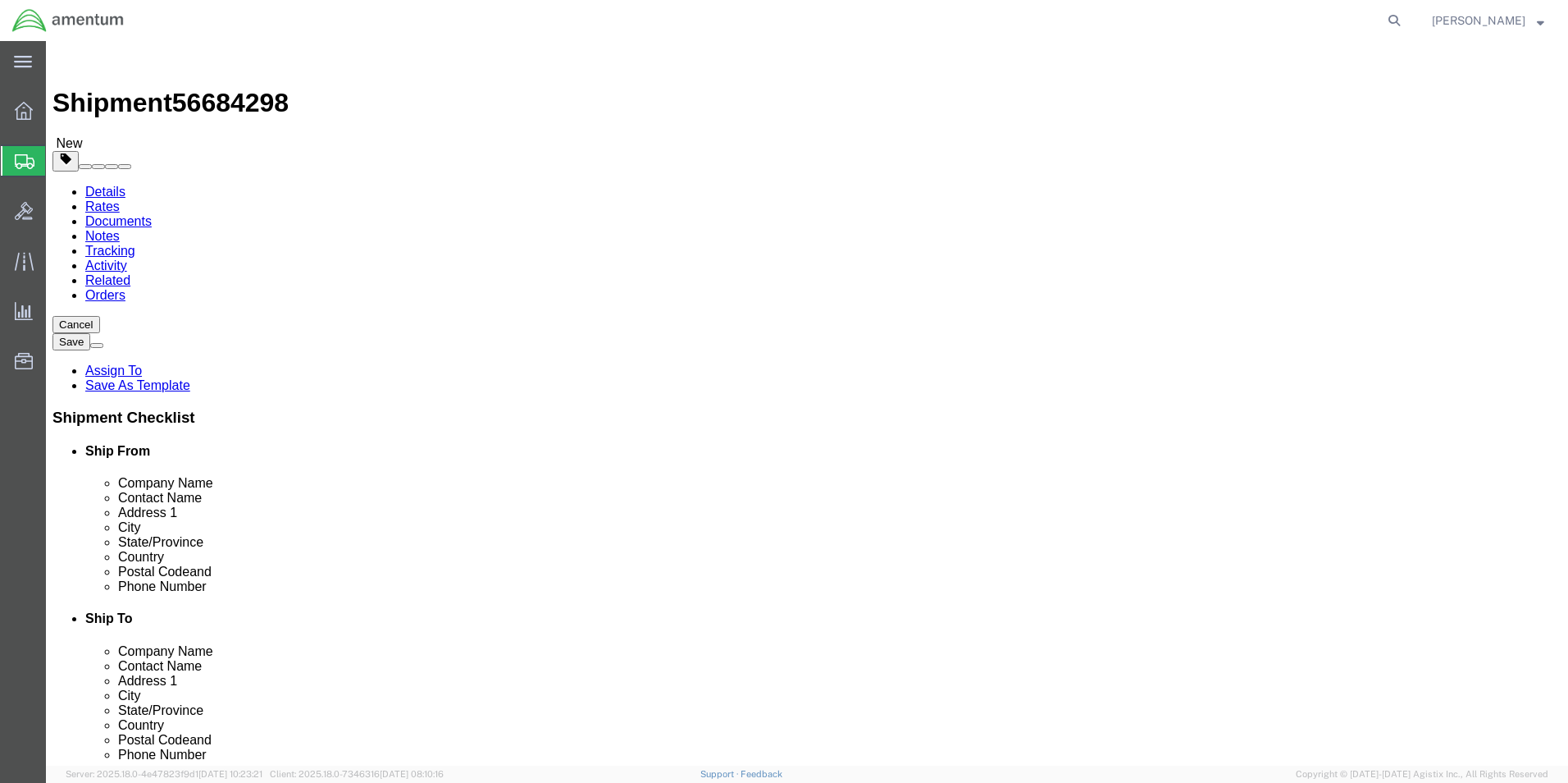
click link "Add Content"
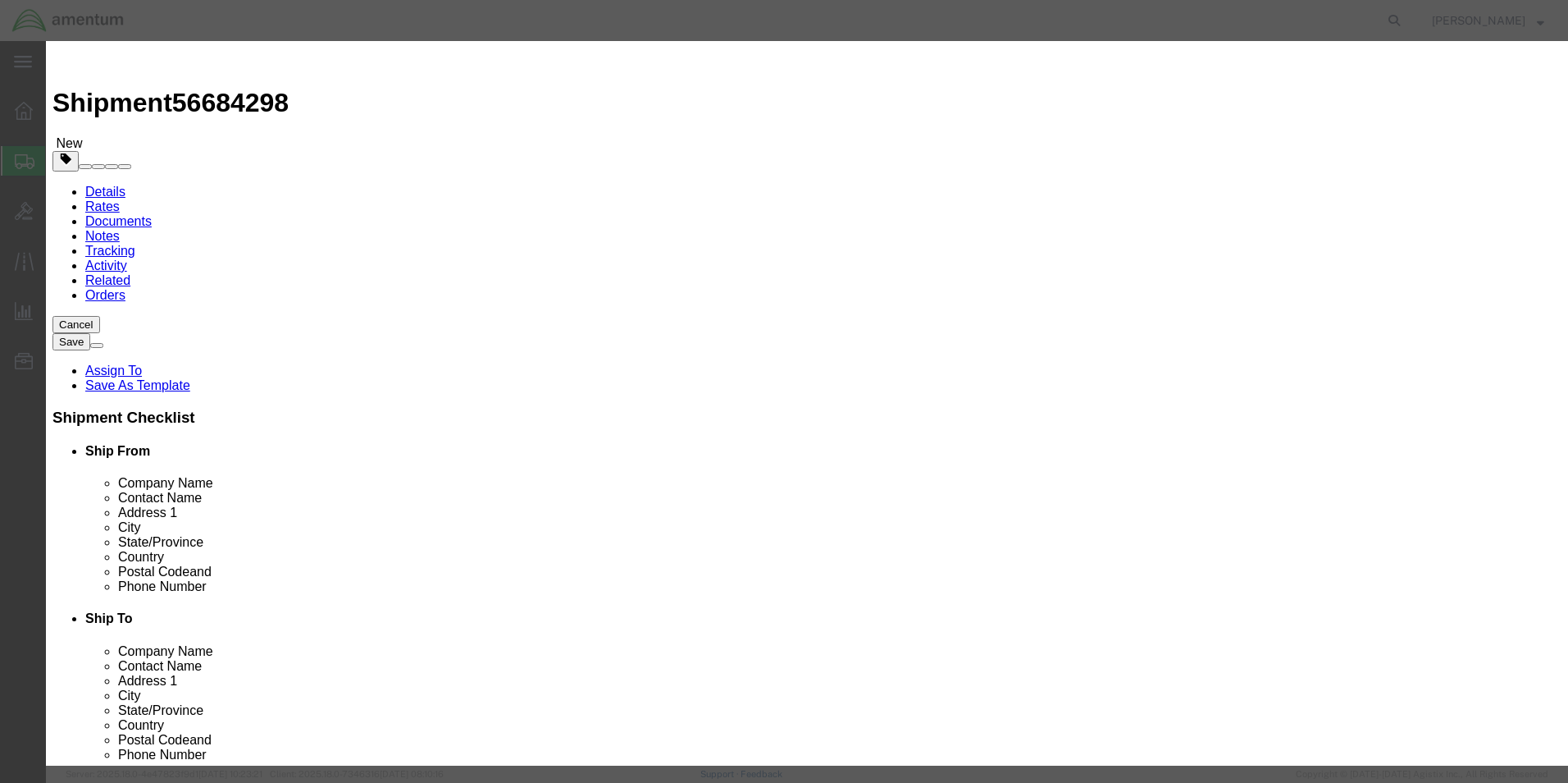
click input "text"
paste input "680460"
type input "NVG SN: 680460, PN: 245084-051T"
drag, startPoint x: 510, startPoint y: 151, endPoint x: 436, endPoint y: 155, distance: 74.1
click div "Pieces 0 Select Bag Barrels 100Board Feet Bottle Box Blister Pack Carats Can Ca…"
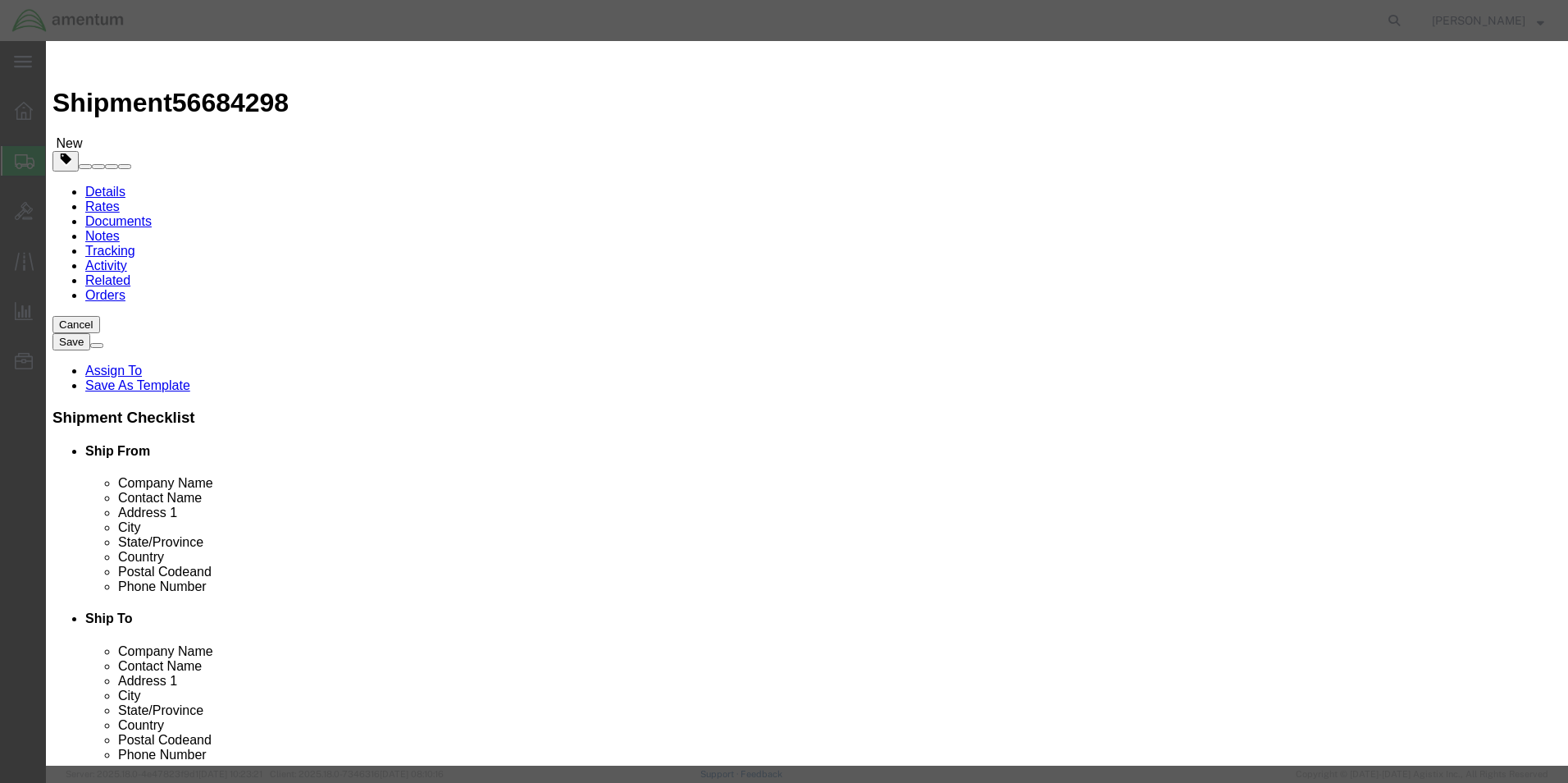
type input "1"
drag, startPoint x: 480, startPoint y: 180, endPoint x: 489, endPoint y: 191, distance: 14.2
click input "text"
type input "1500.00"
click button "Save & Close"
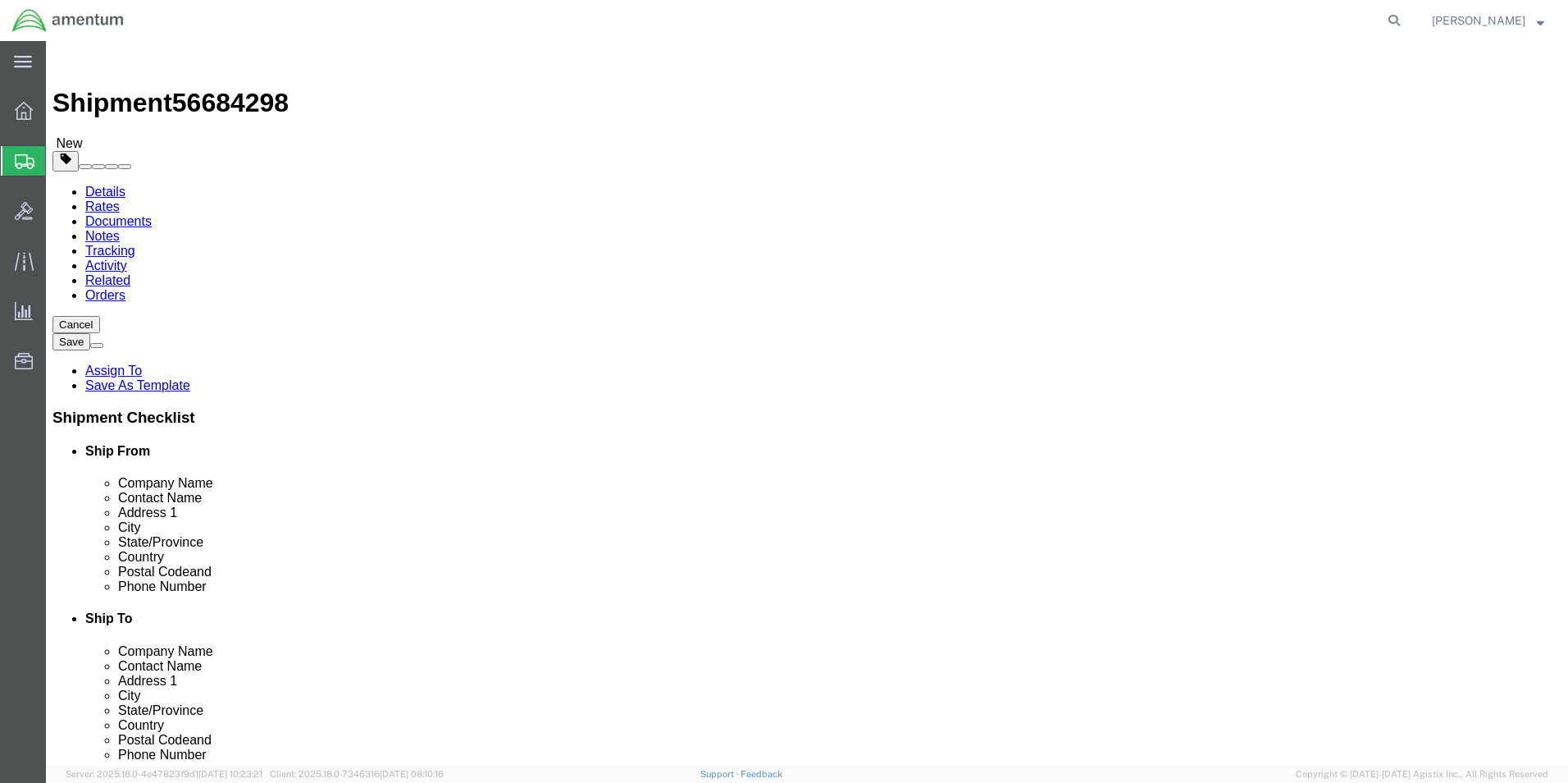
click link "Add Content"
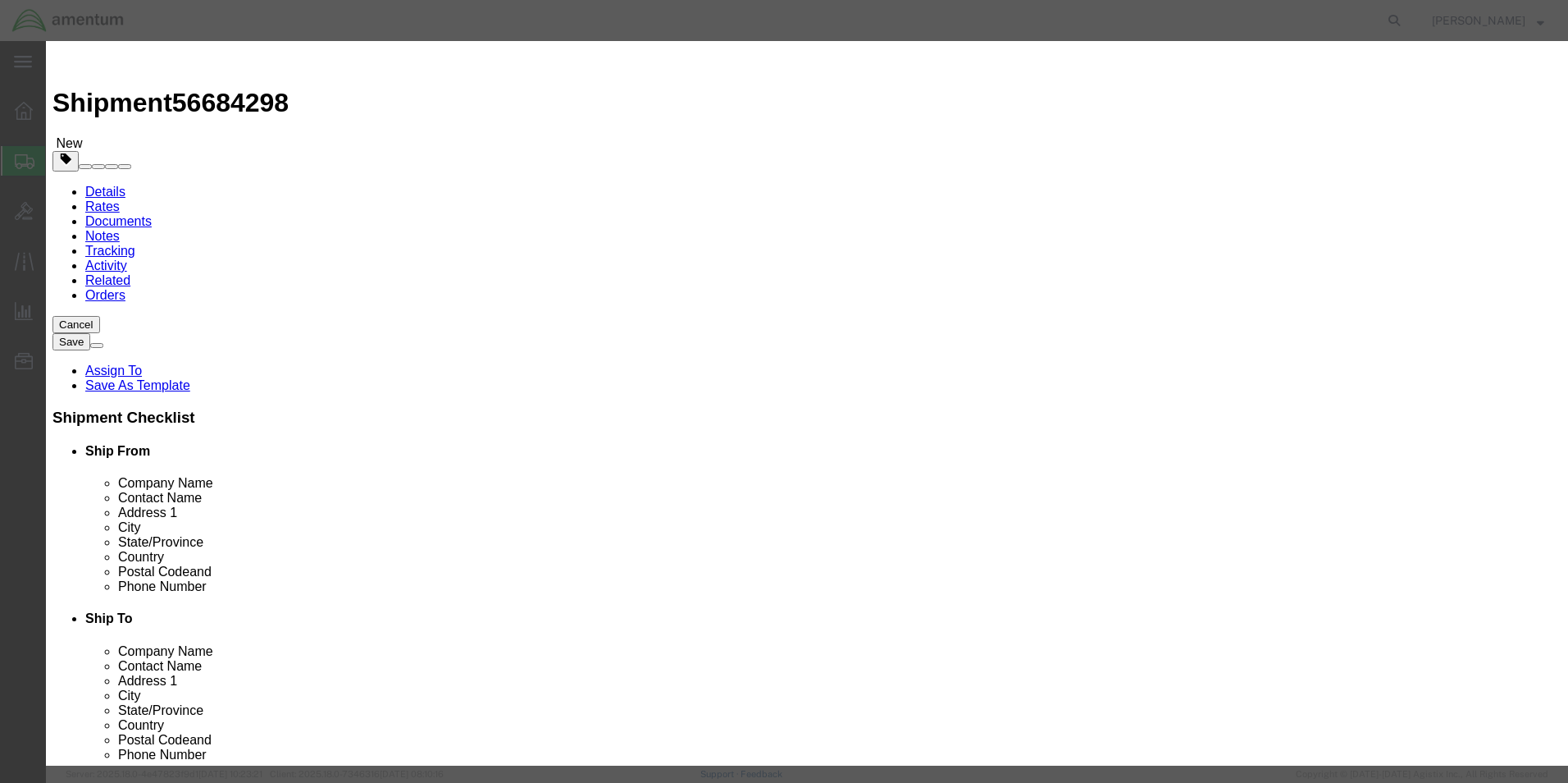
click input "text"
click input "NVG SN:"
paste input "681289"
click input "NVG SN:681289 PN:"
paste input "245084-044T"
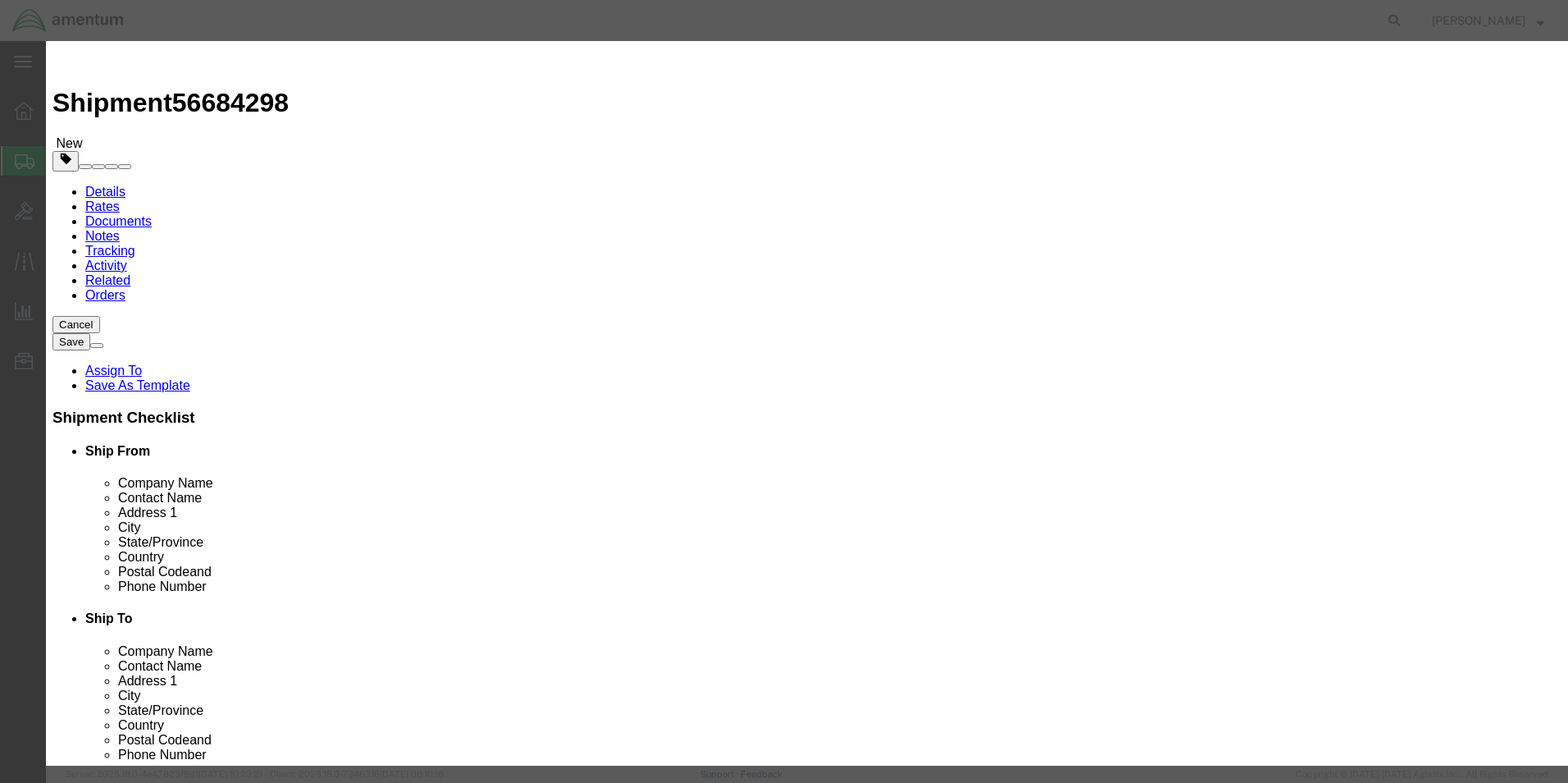
type input "NVG SN:681289 PN:245084-044T"
drag, startPoint x: 506, startPoint y: 157, endPoint x: 395, endPoint y: 153, distance: 111.1
click div "Pieces 0 Select Bag Barrels 100Board Feet Bottle Box Blister Pack Carats Can Ca…"
type input "1"
click input "text"
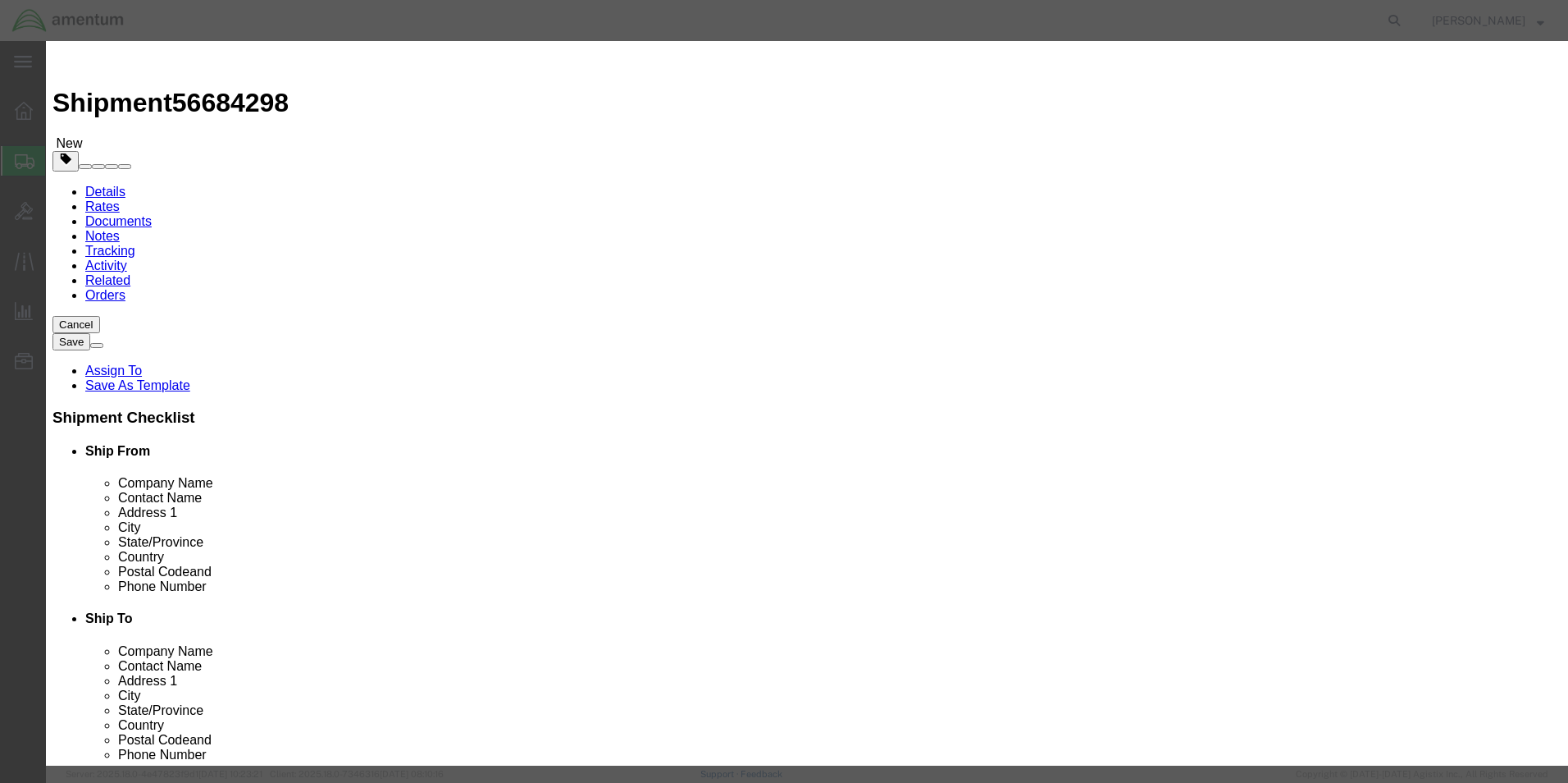
type input "1500.00"
click label
click input "checkbox"
click label
click input "checkbox"
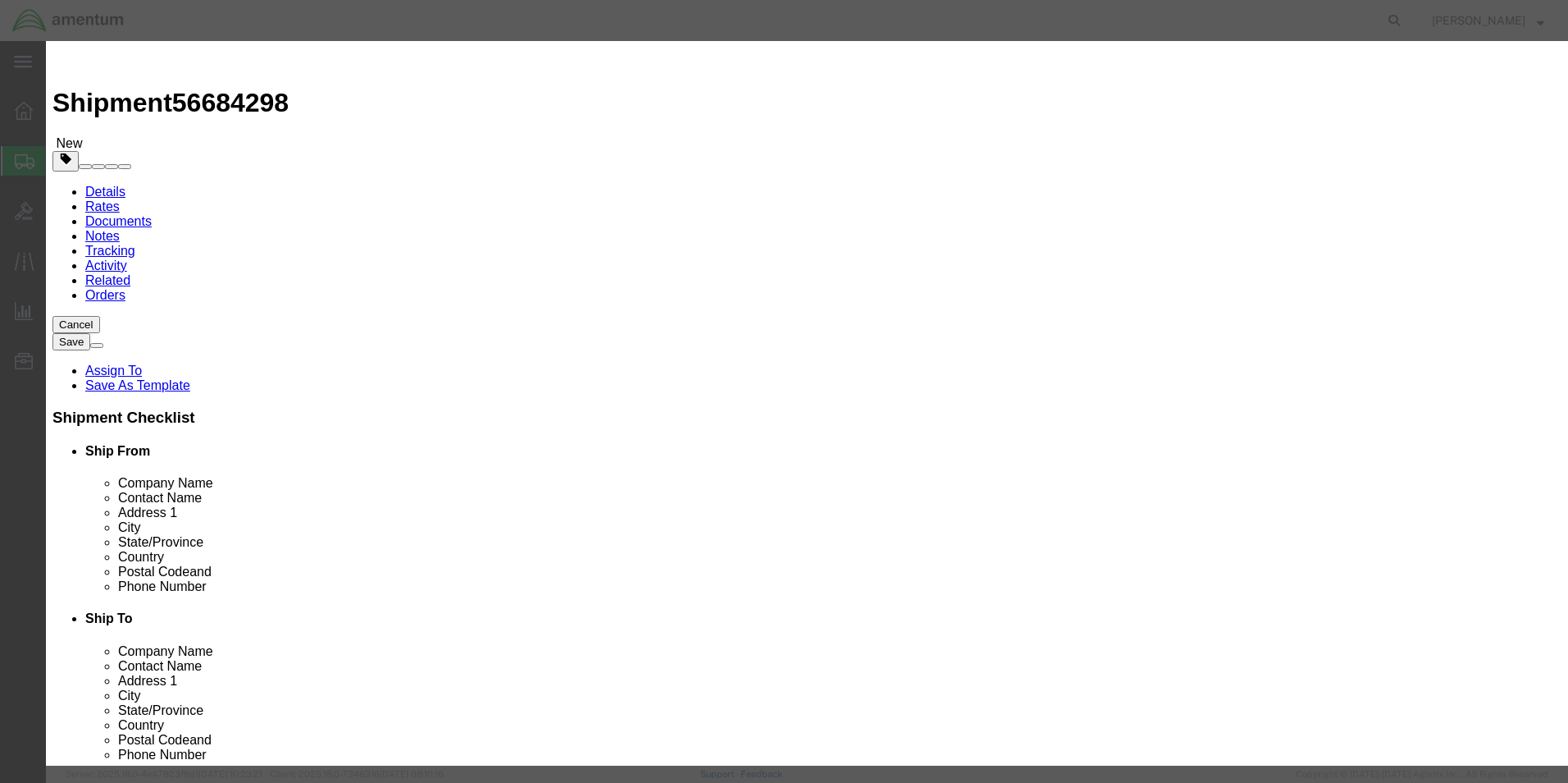
checkbox input "false"
click button "Save & Close"
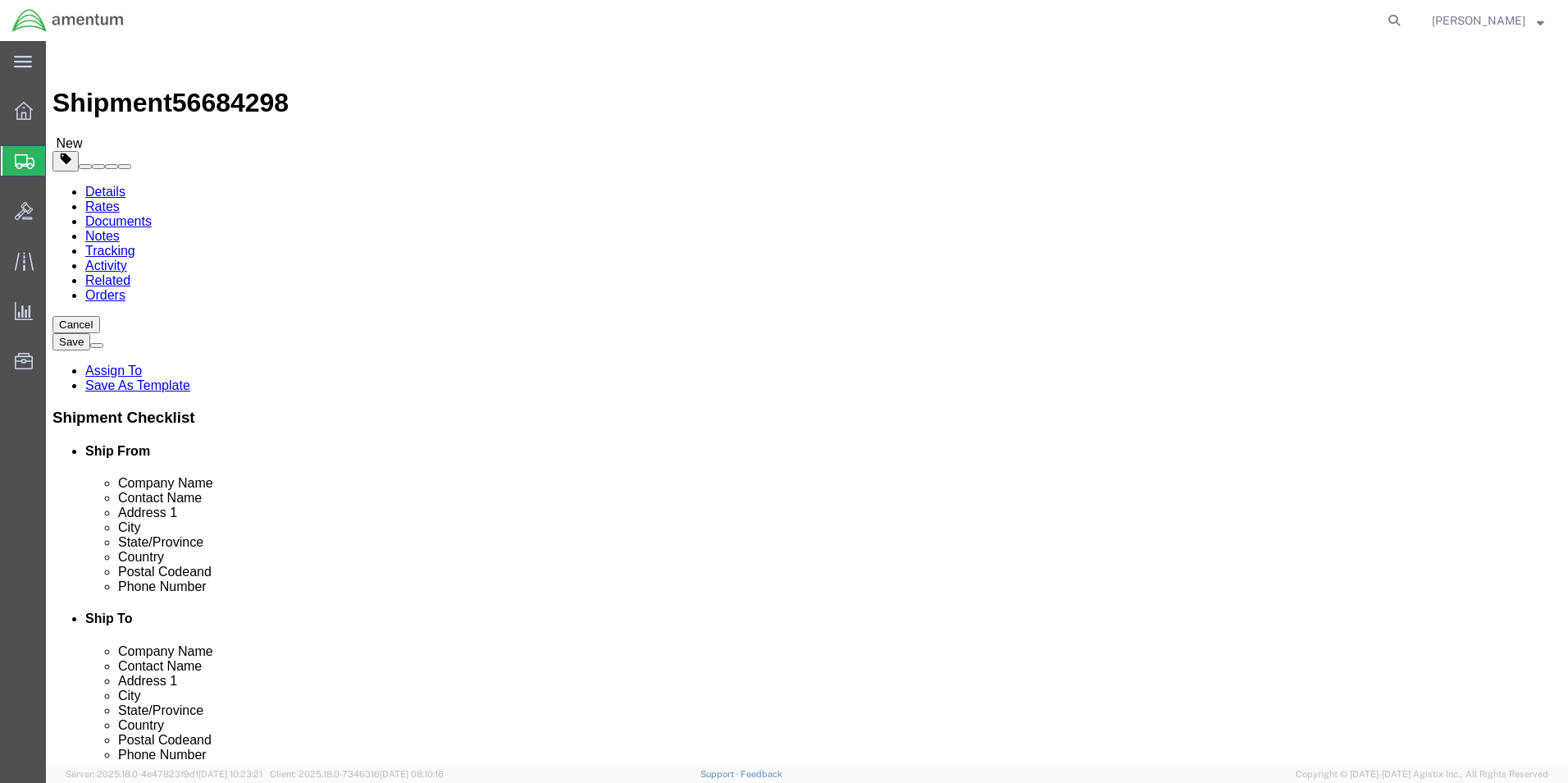
click p "nvgs SN: 680329, PN: 245084-051T"
click dd "1.00 Each"
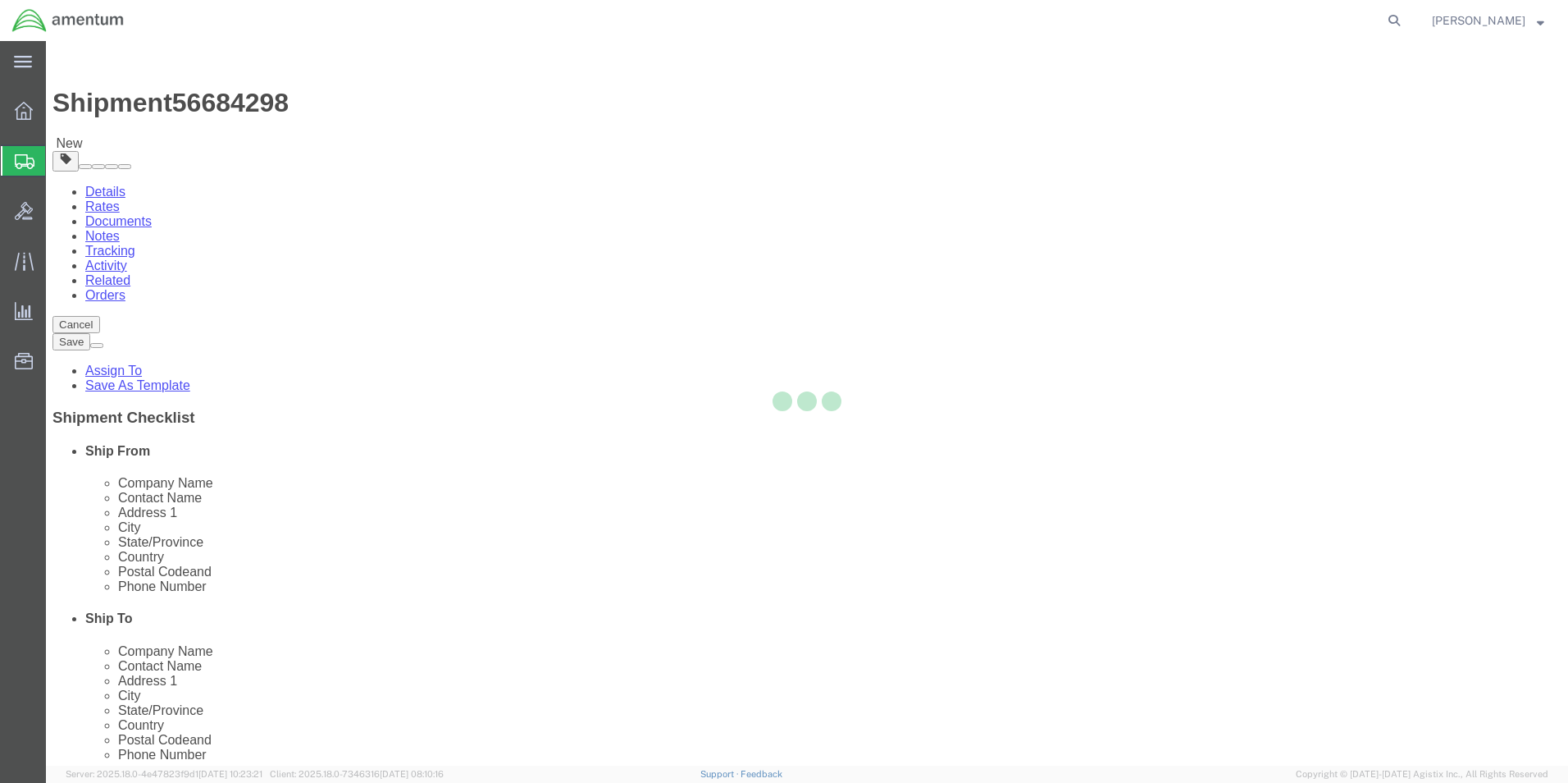
click div
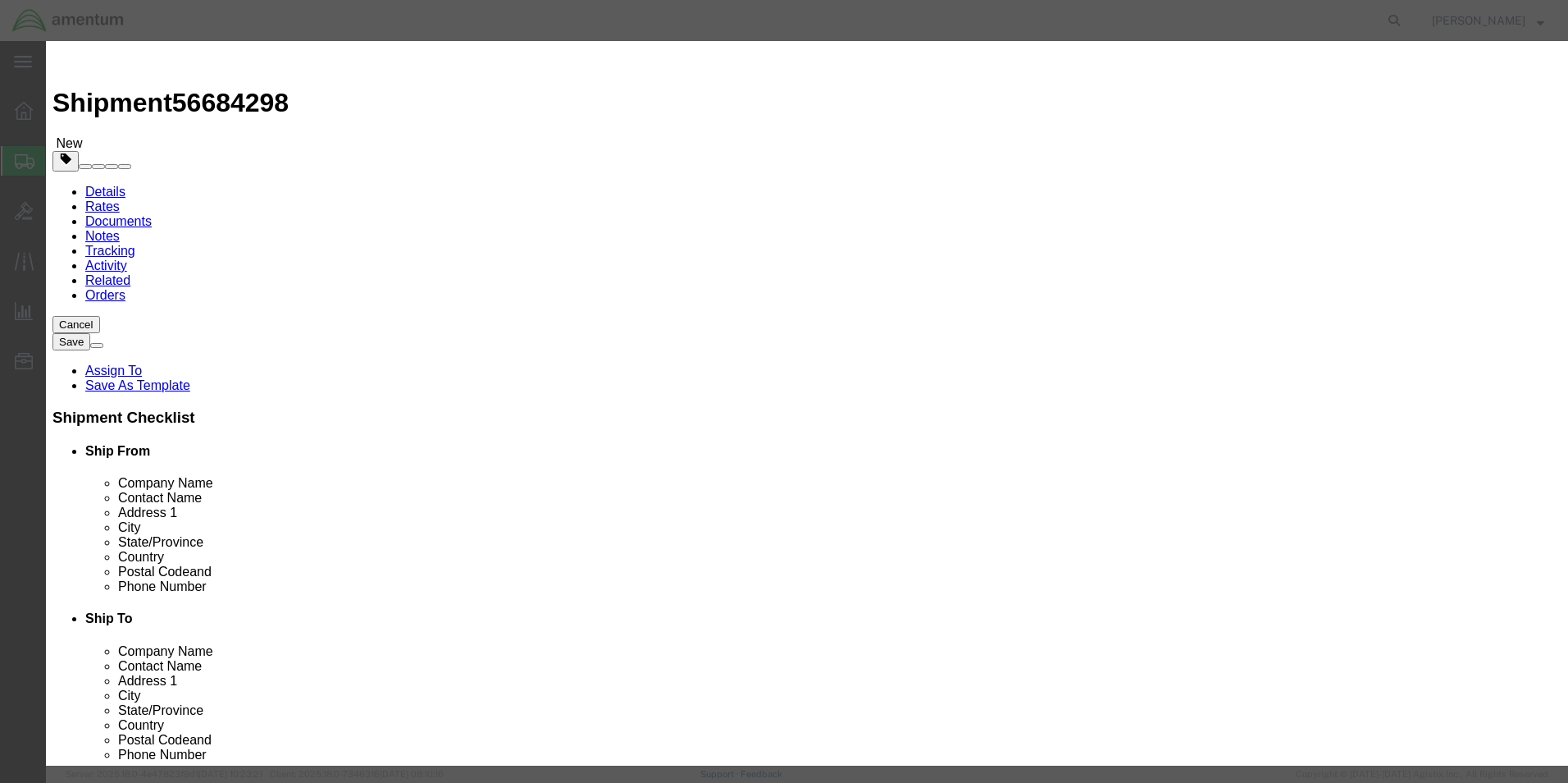
drag, startPoint x: 502, startPoint y: 124, endPoint x: 442, endPoint y: 120, distance: 60.1
click div "Product Name nvgs SN: 680329, PN: 245084-051T"
type input "NVG SN: 680329, PN: 245084-051T"
click button "Save & Close"
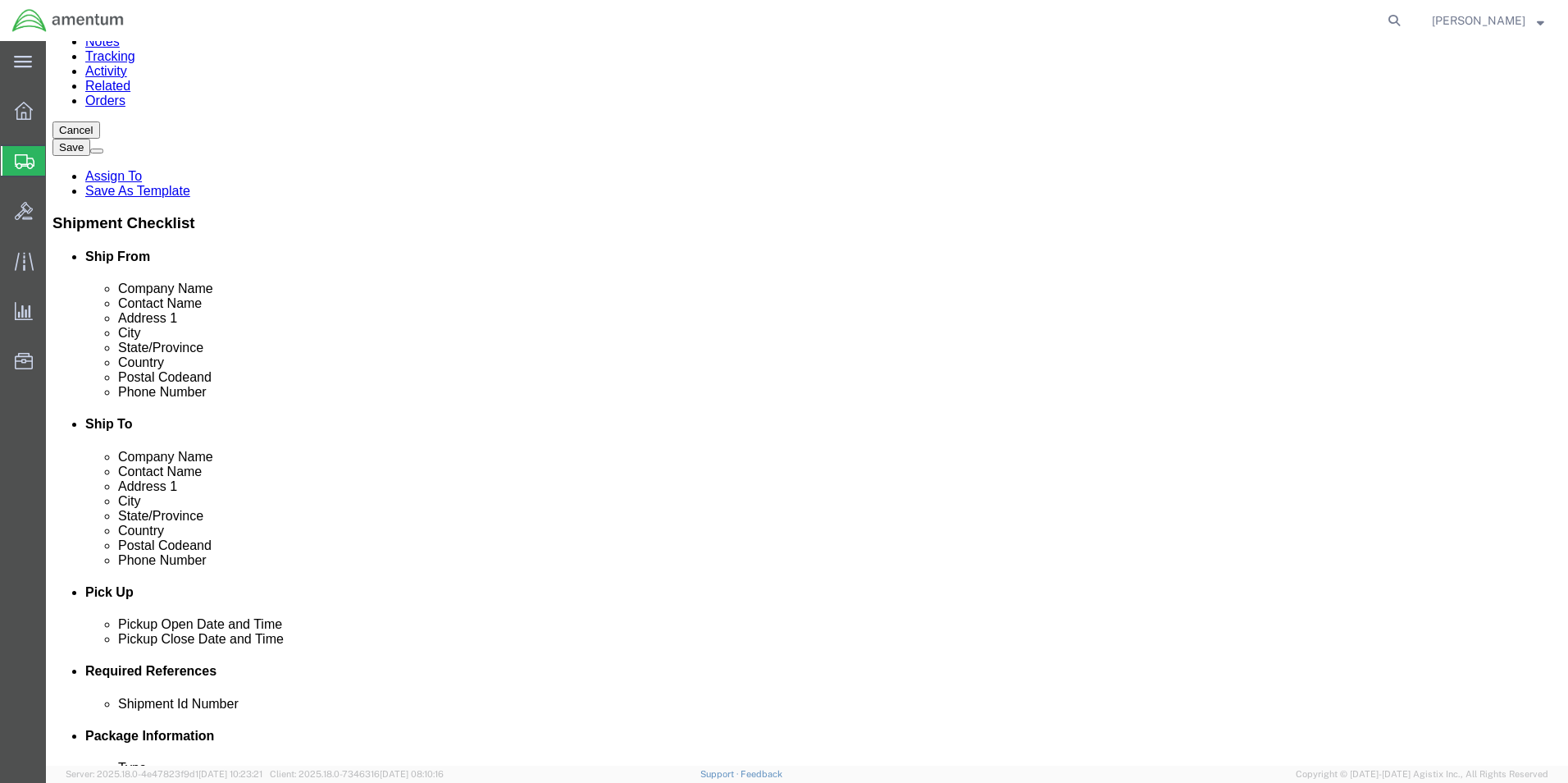
scroll to position [217, 0]
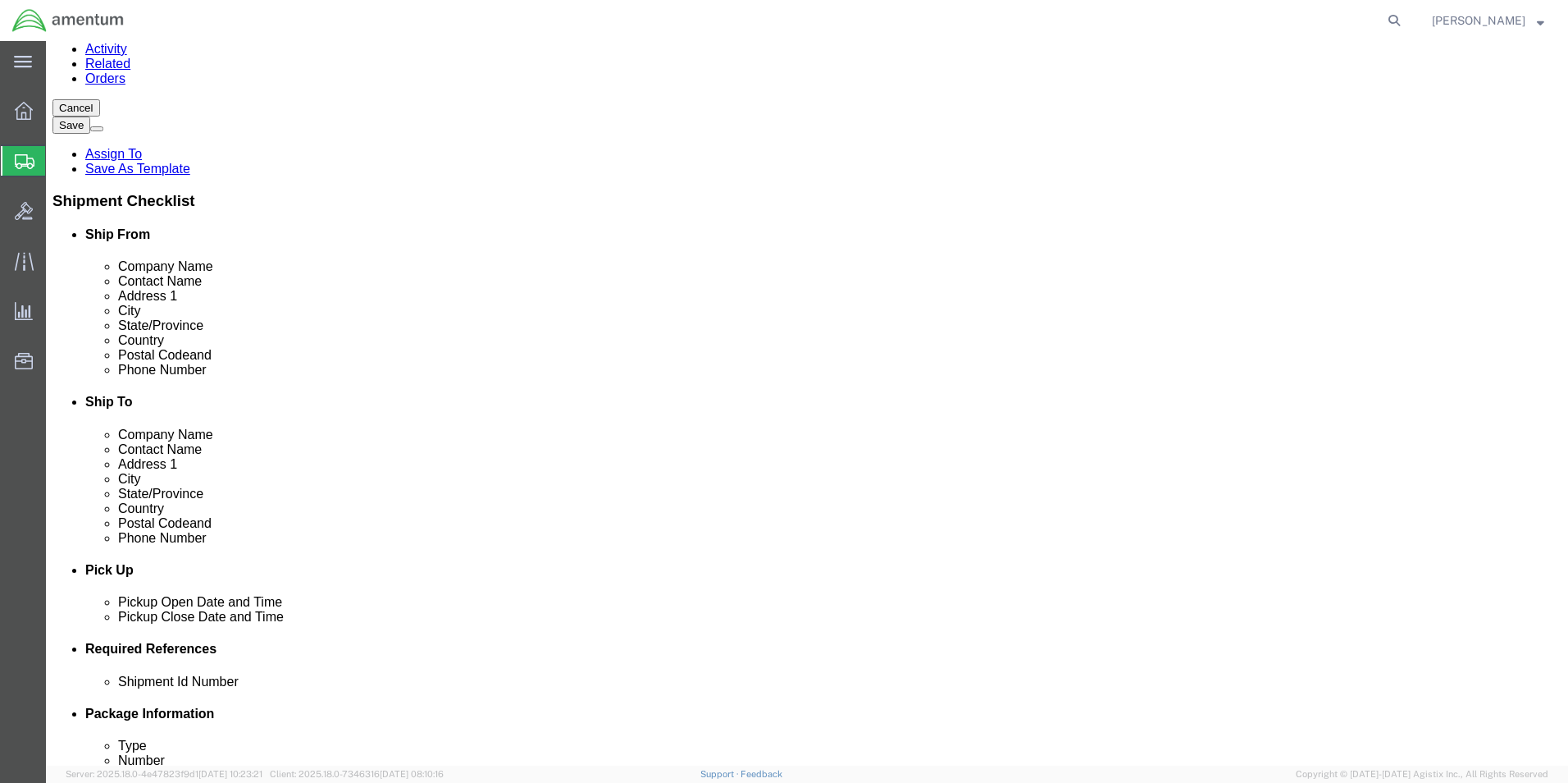
click button "Continue"
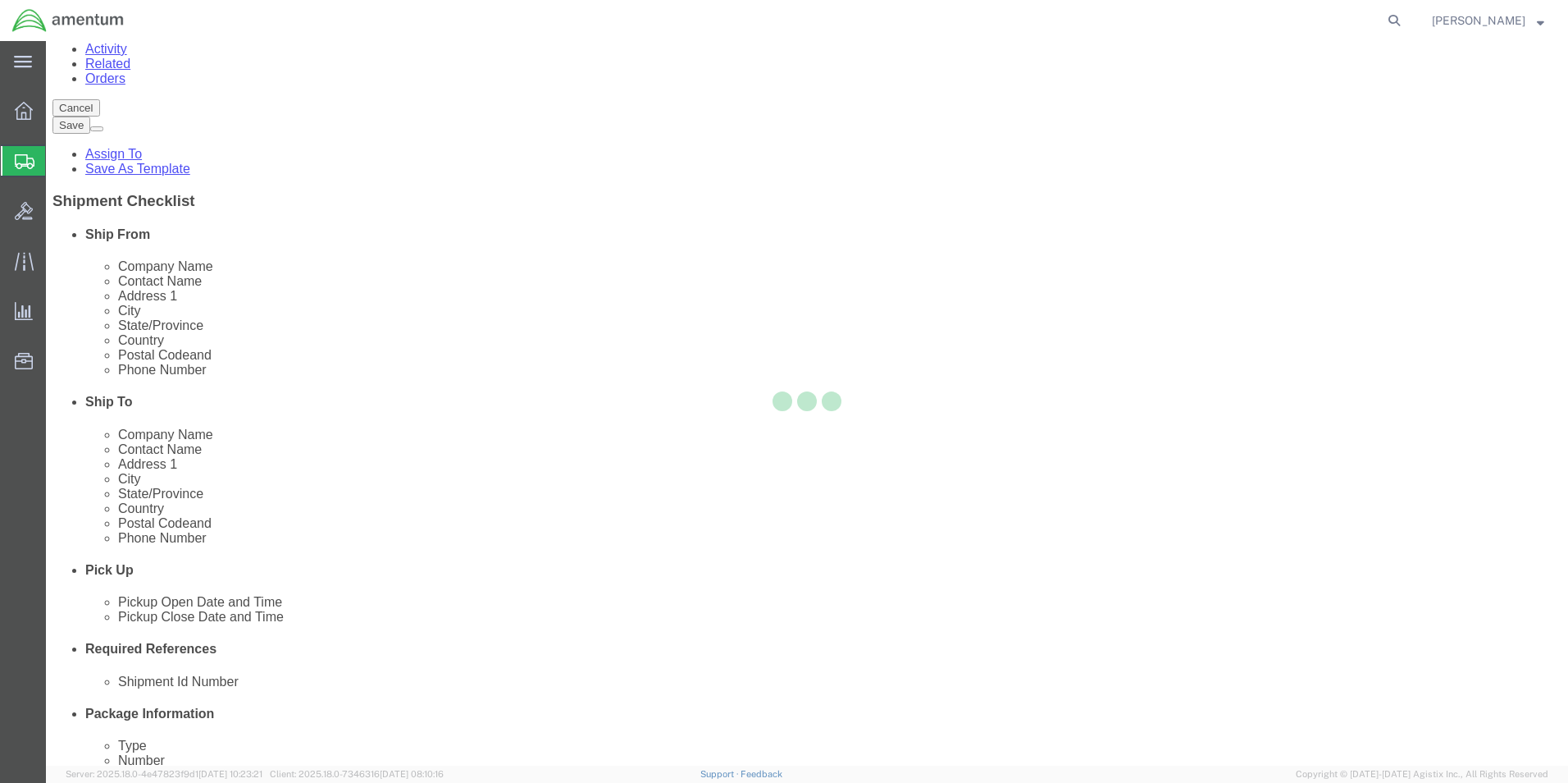
select select
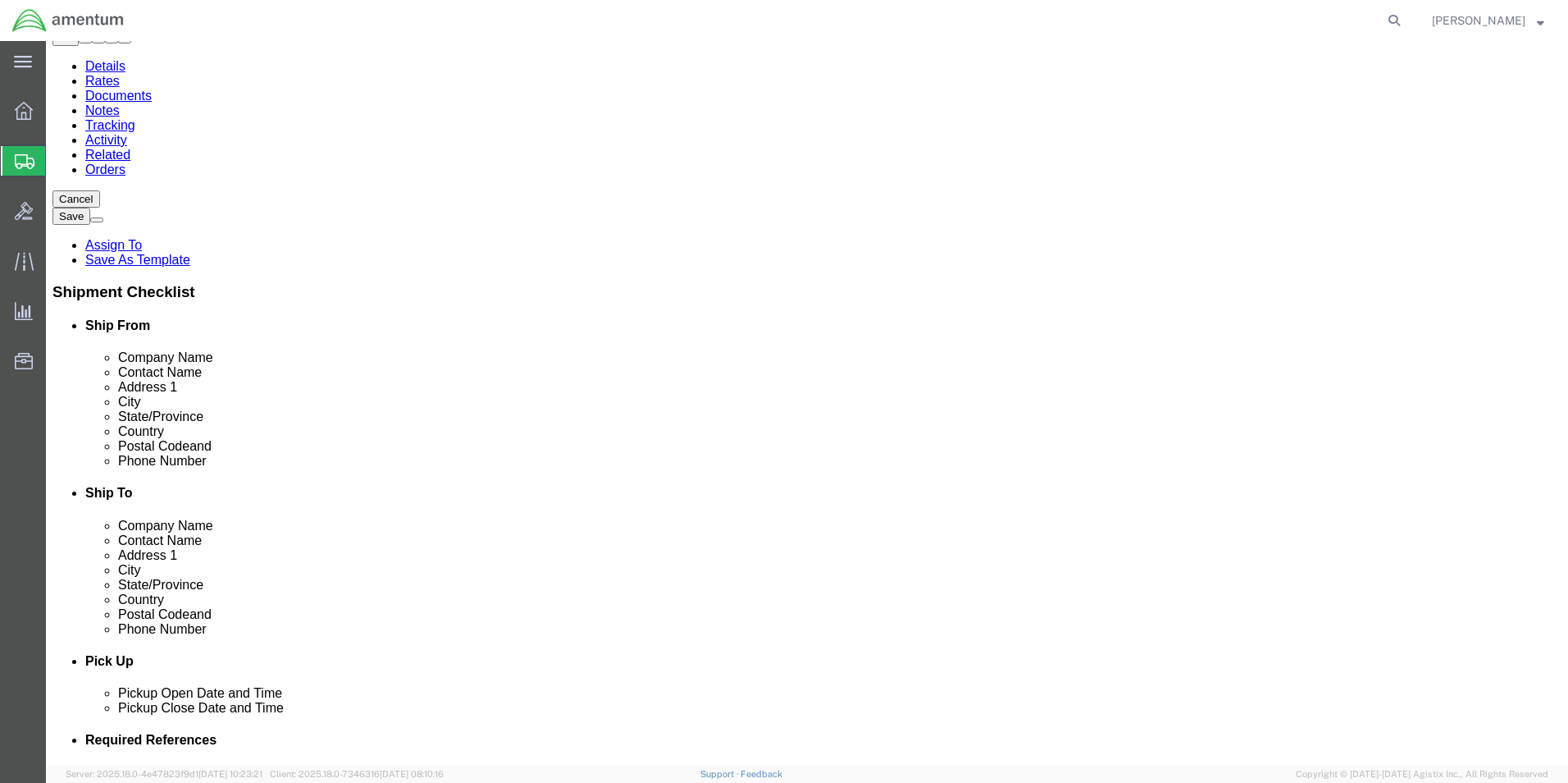
scroll to position [0, 0]
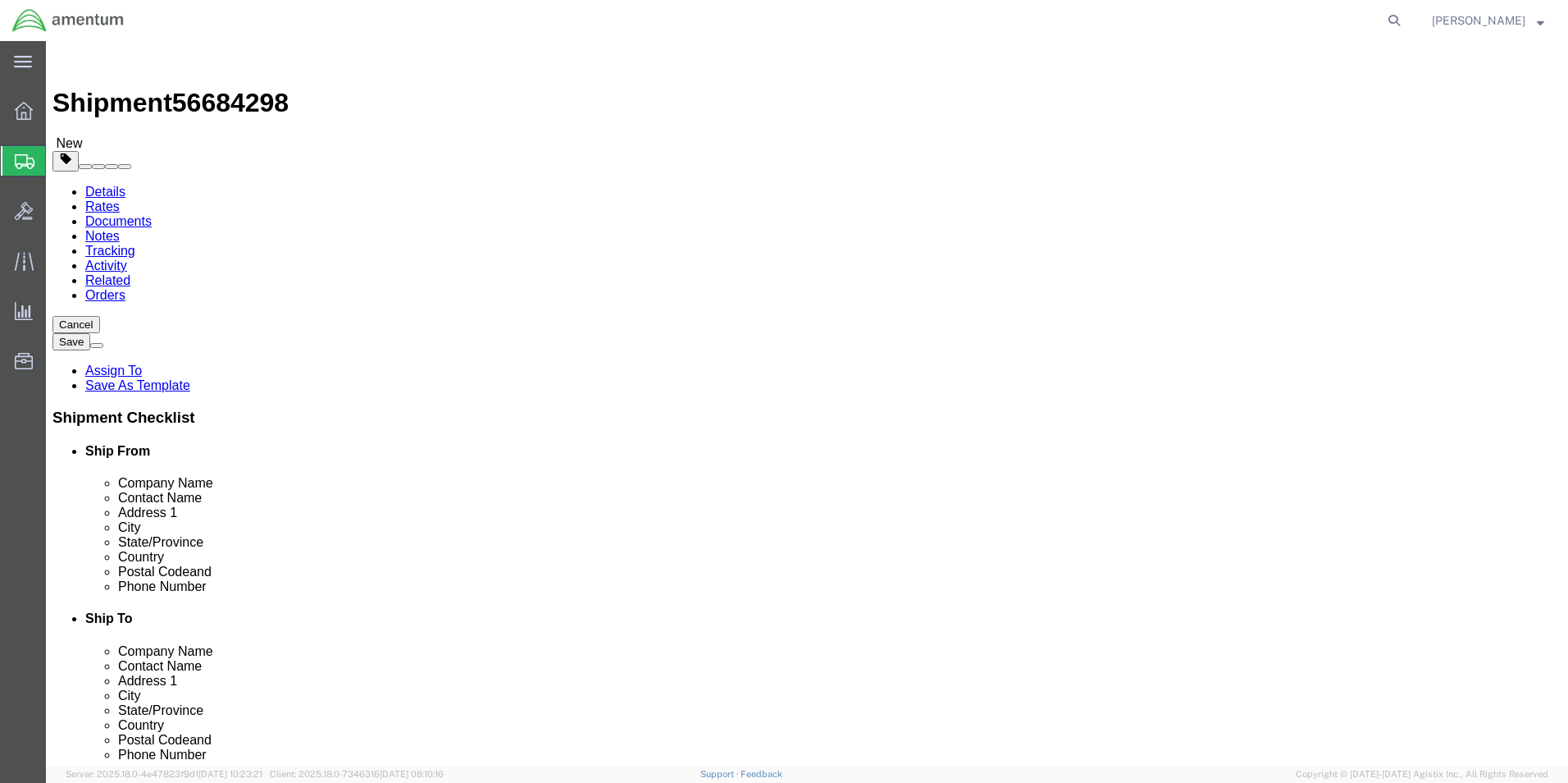
click button "Rate Shipment"
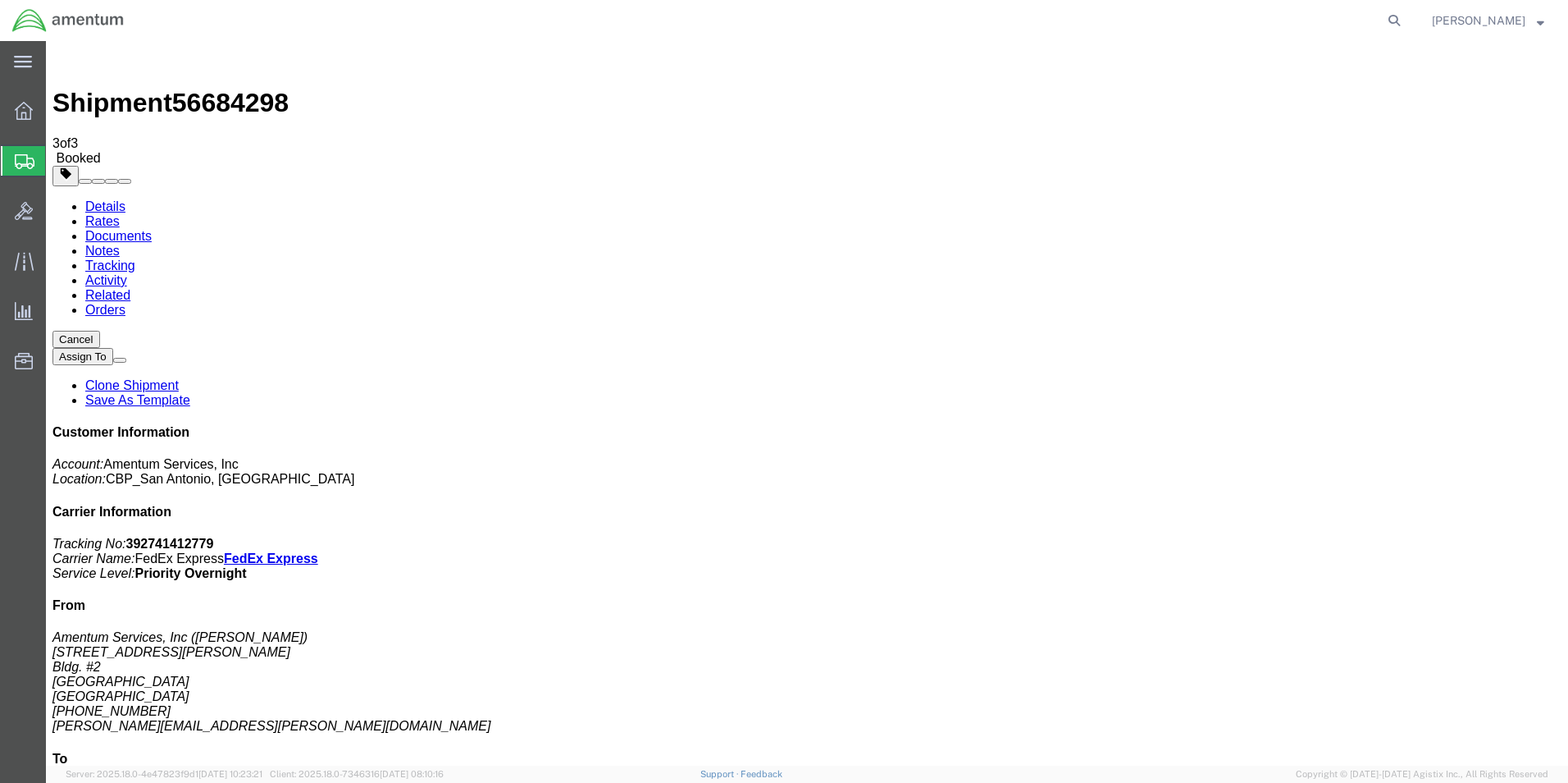
click at [105, 199] on link "Details" at bounding box center [105, 206] width 40 height 14
click link "Schedule pickup request"
